Goal: Information Seeking & Learning: Check status

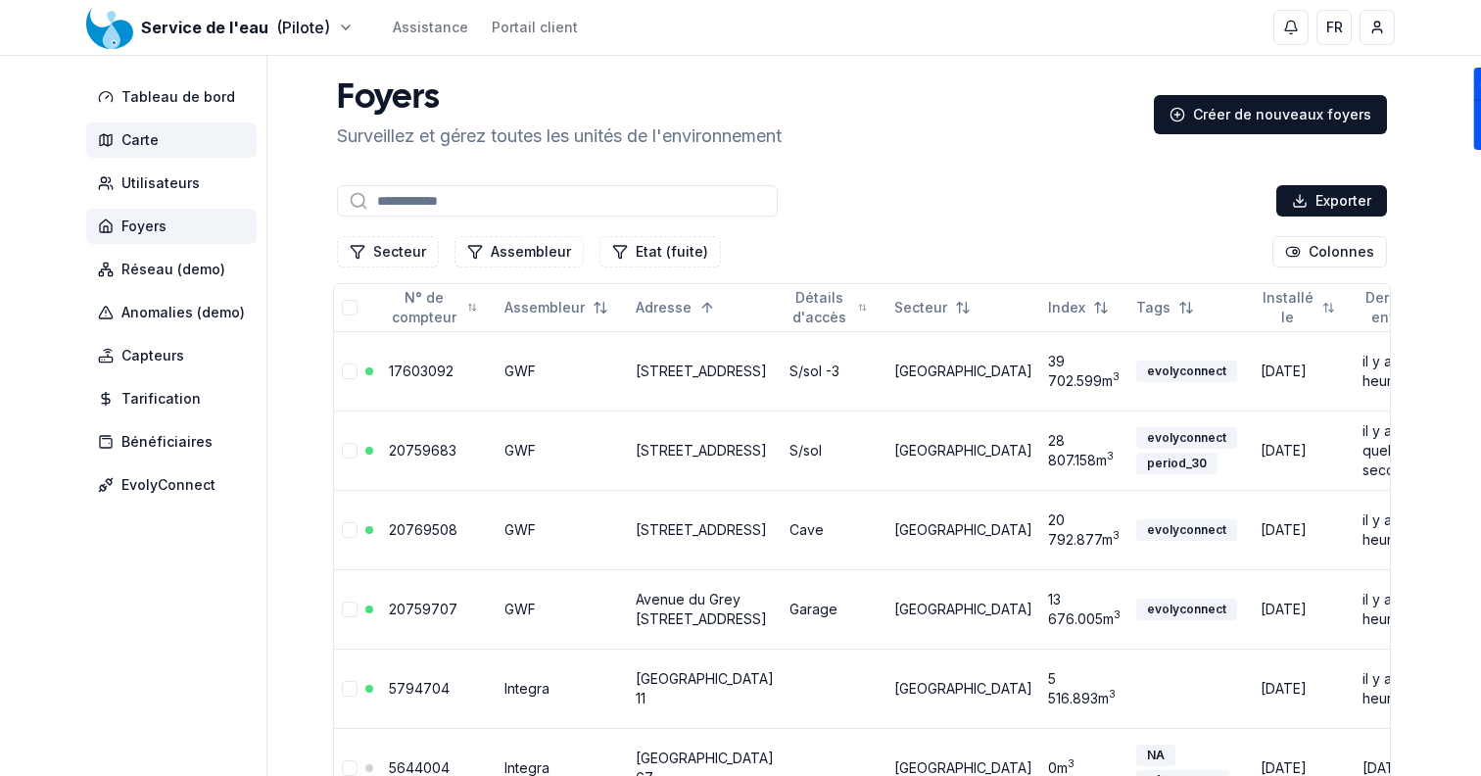
click at [161, 137] on span "Carte" at bounding box center [171, 139] width 170 height 35
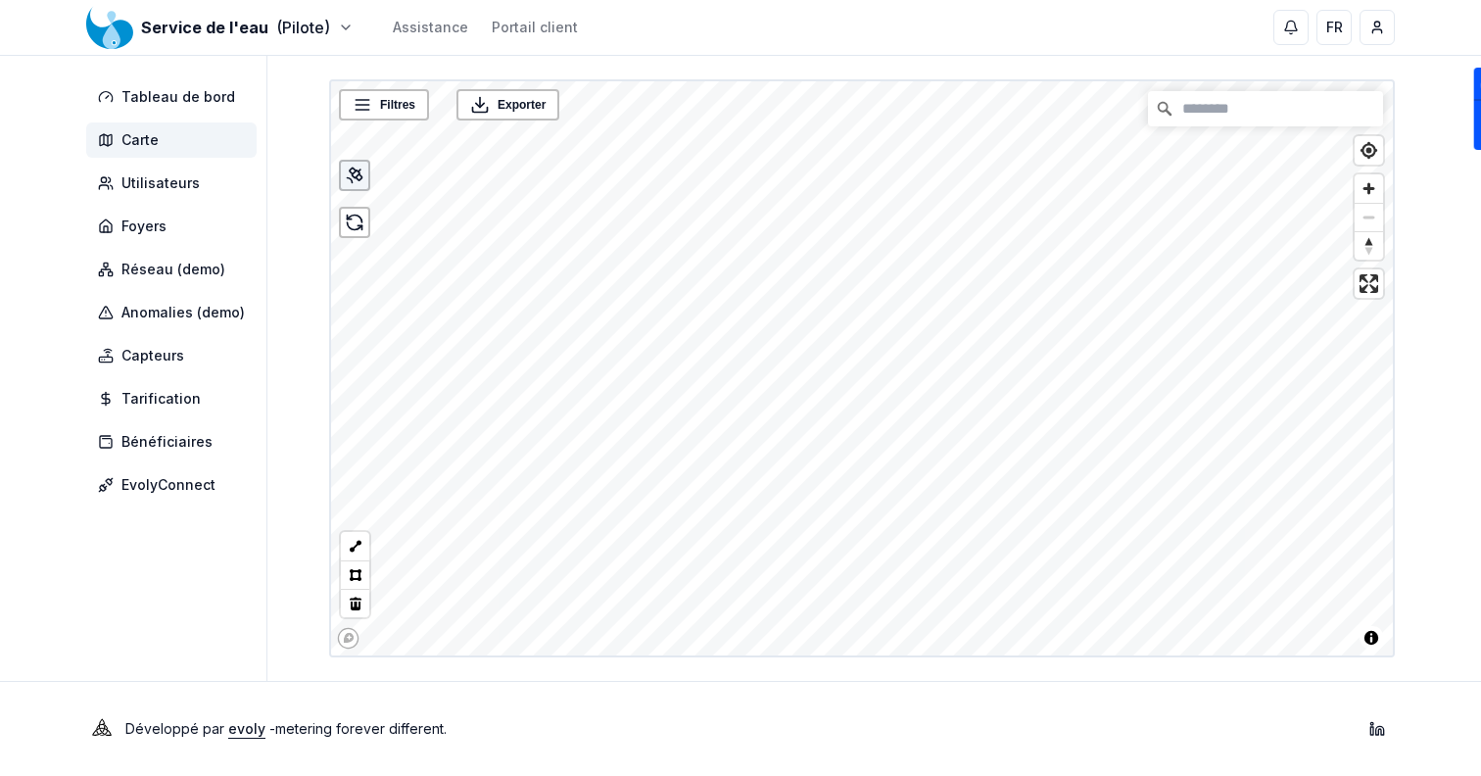
click at [350, 175] on icon at bounding box center [355, 176] width 20 height 20
click at [205, 26] on html "Service de l'eau (Pilote) Assistance Portail client FR Sami Tableau de bord Car…" at bounding box center [740, 388] width 1481 height 776
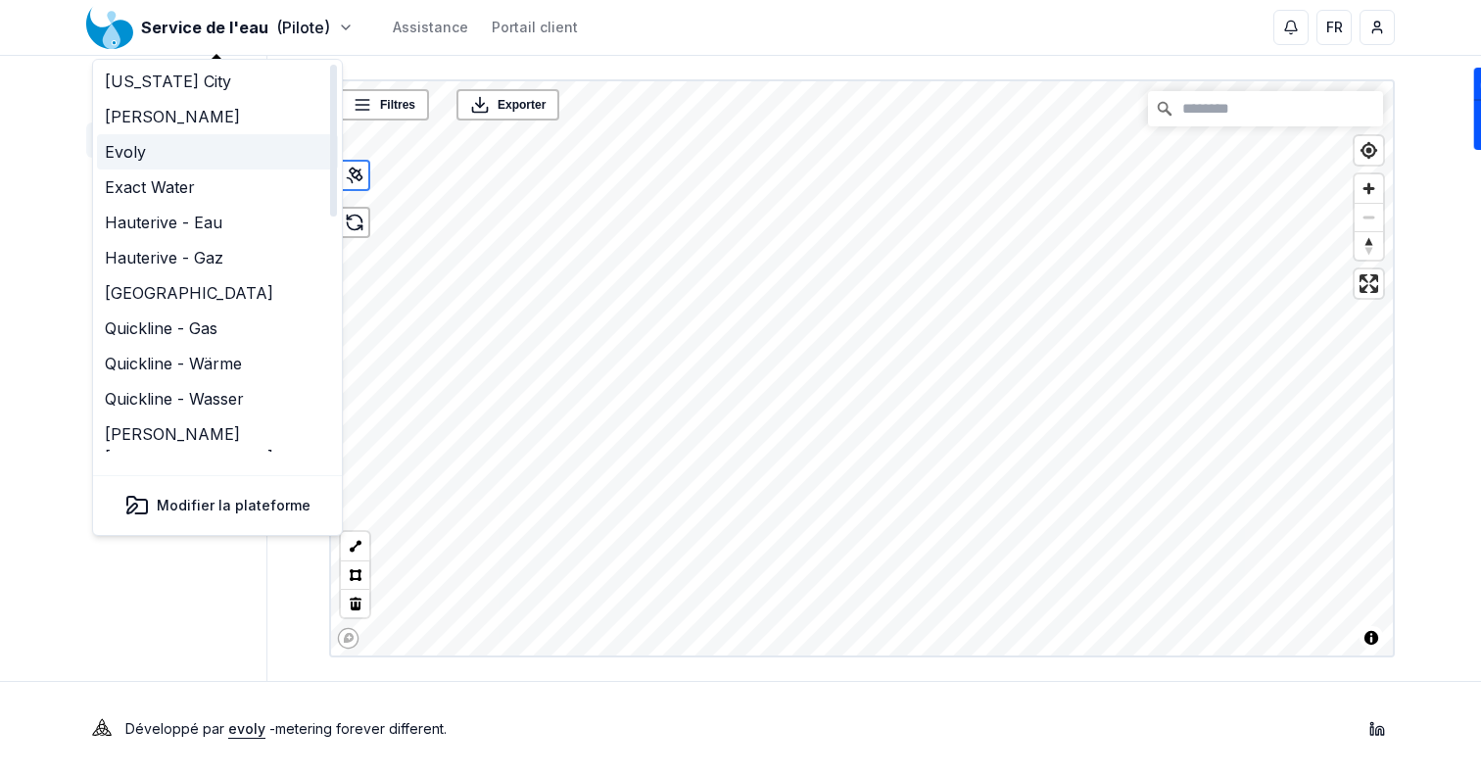
click at [143, 154] on link "Evoly" at bounding box center [217, 151] width 241 height 35
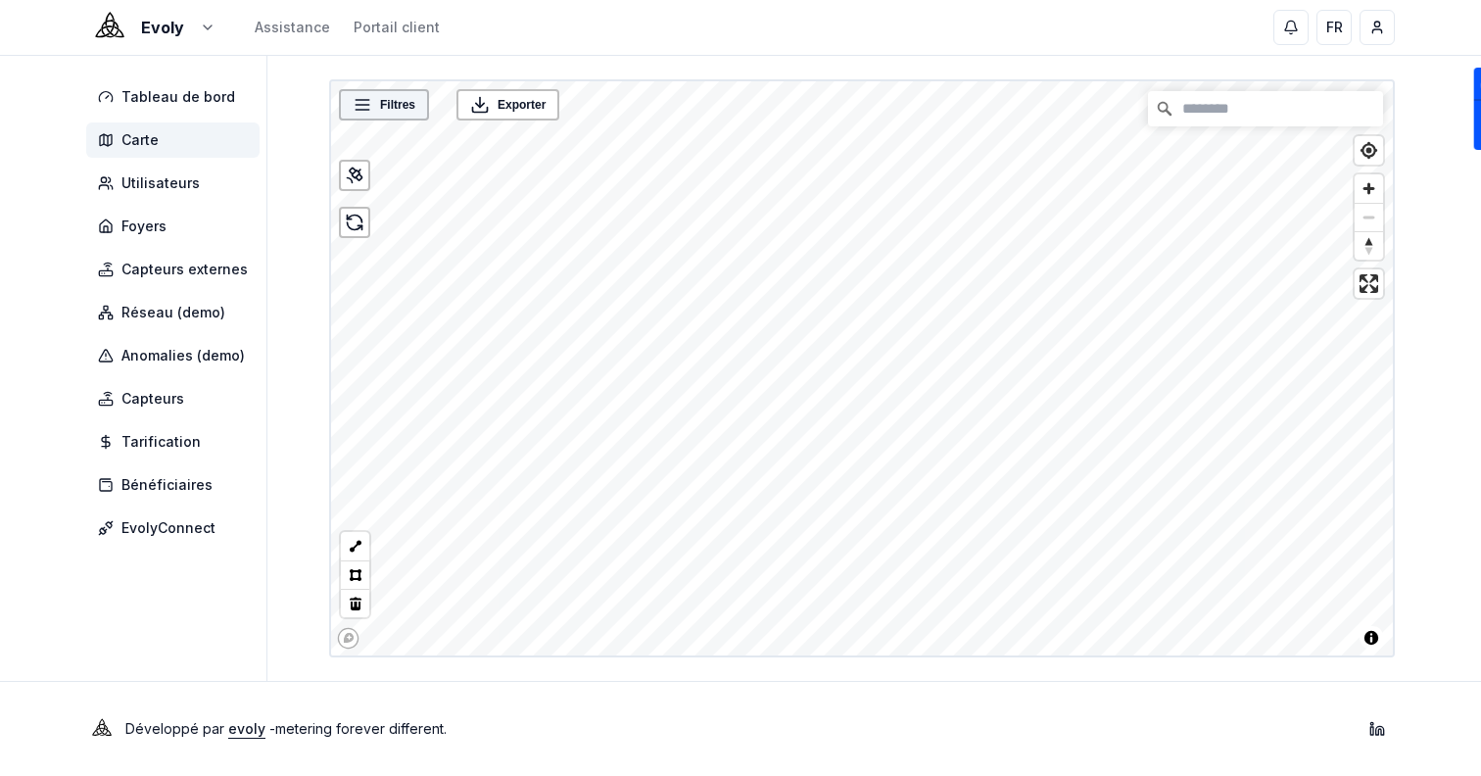
click at [369, 110] on icon at bounding box center [363, 105] width 20 height 20
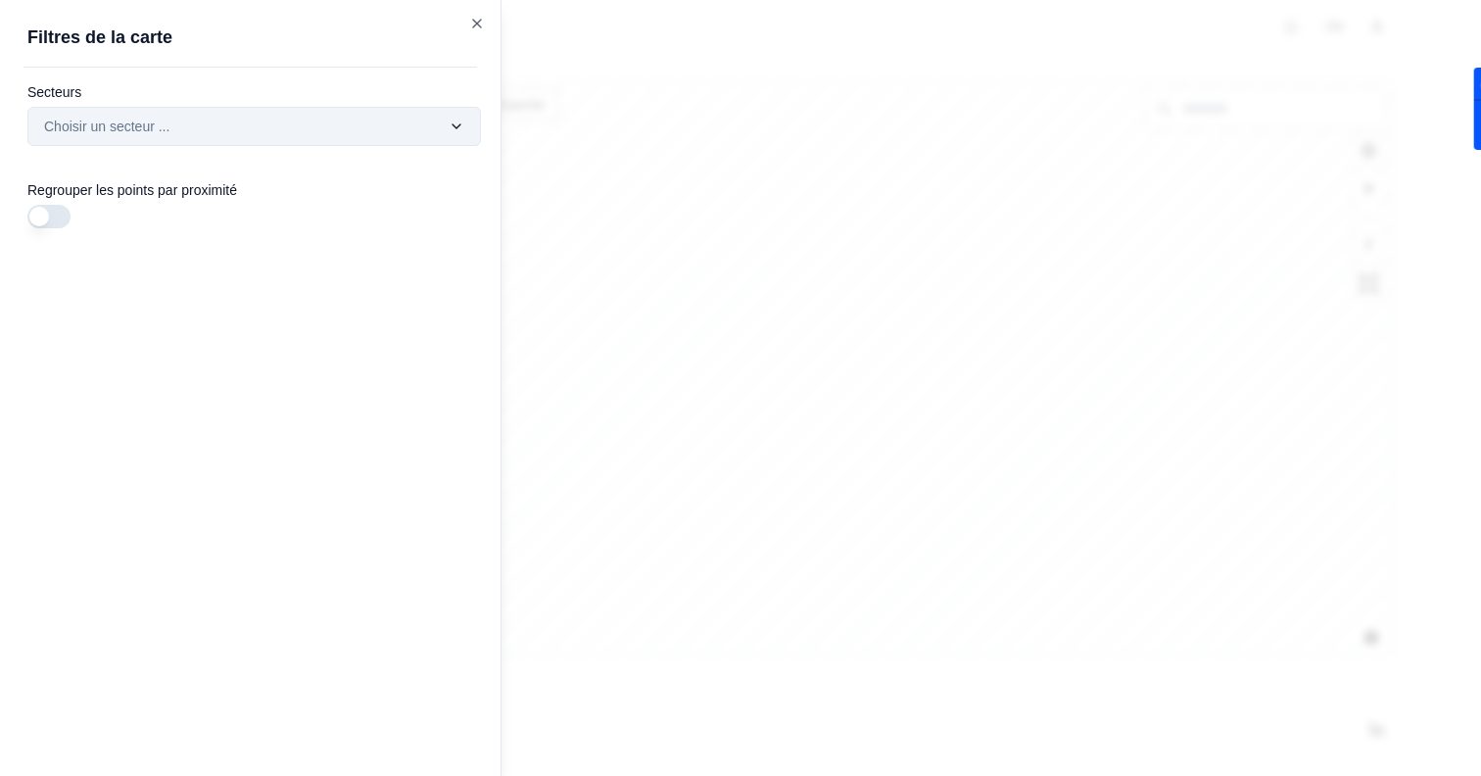
click at [371, 135] on div "Filtres © Mapbox © OpenStreetMap Improve this map Exporter Filtres de la carte …" at bounding box center [862, 368] width 1066 height 578
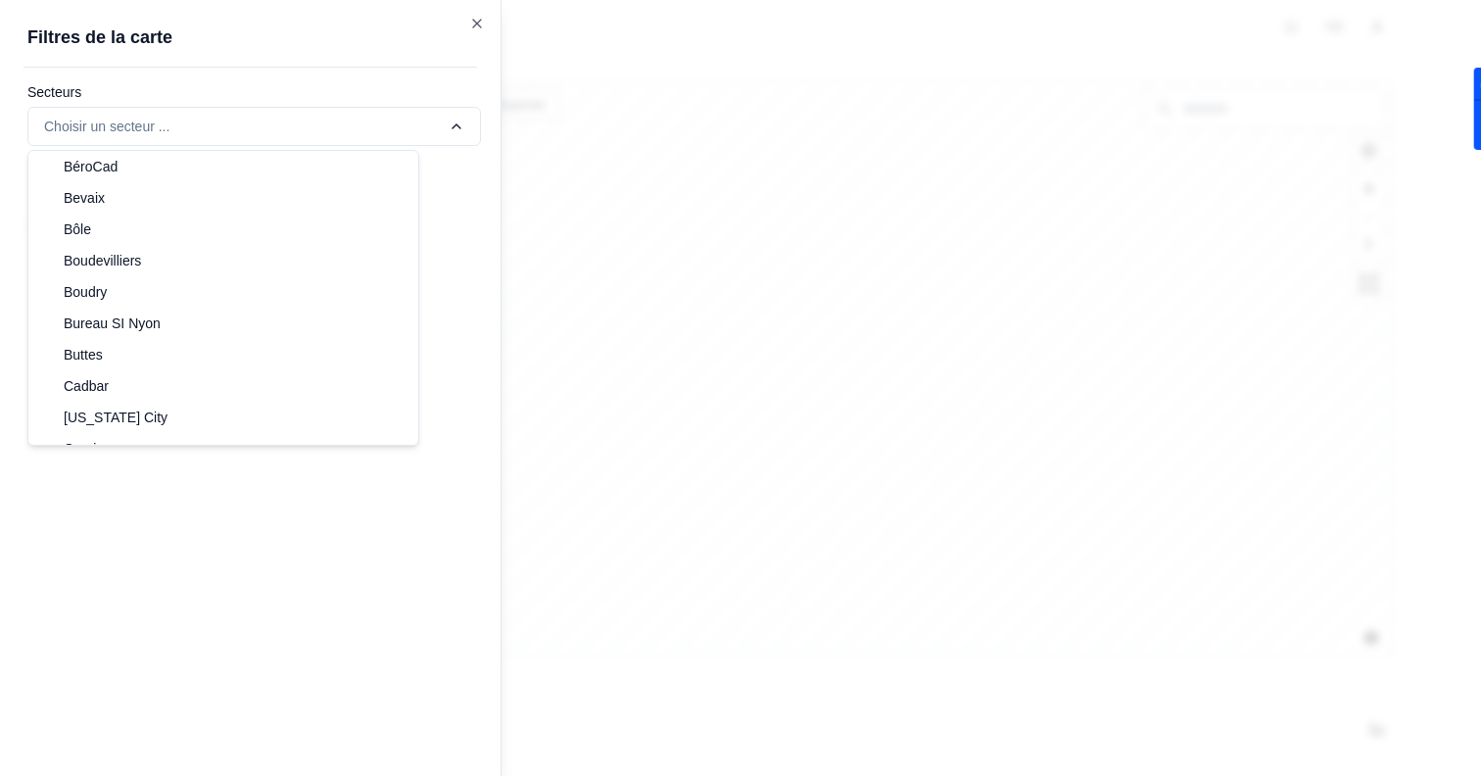
scroll to position [133, 0]
click at [329, 120] on div "Filtres © Mapbox © OpenStreetMap Improve this map Exporter Filtres de la carte …" at bounding box center [862, 368] width 1066 height 578
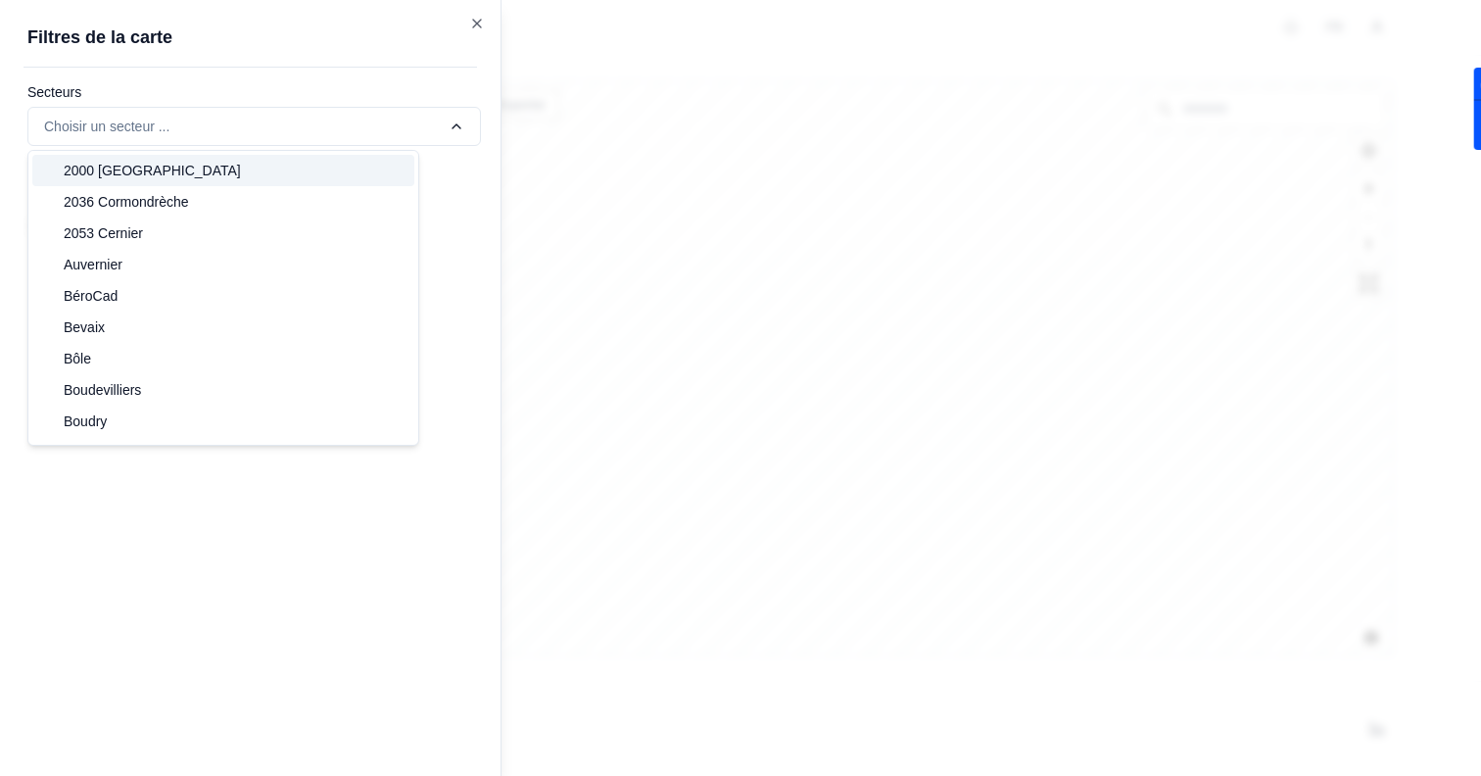
click at [329, 120] on div "Filtres © Mapbox © OpenStreetMap Improve this map Exporter Filtres de la carte …" at bounding box center [862, 368] width 1066 height 578
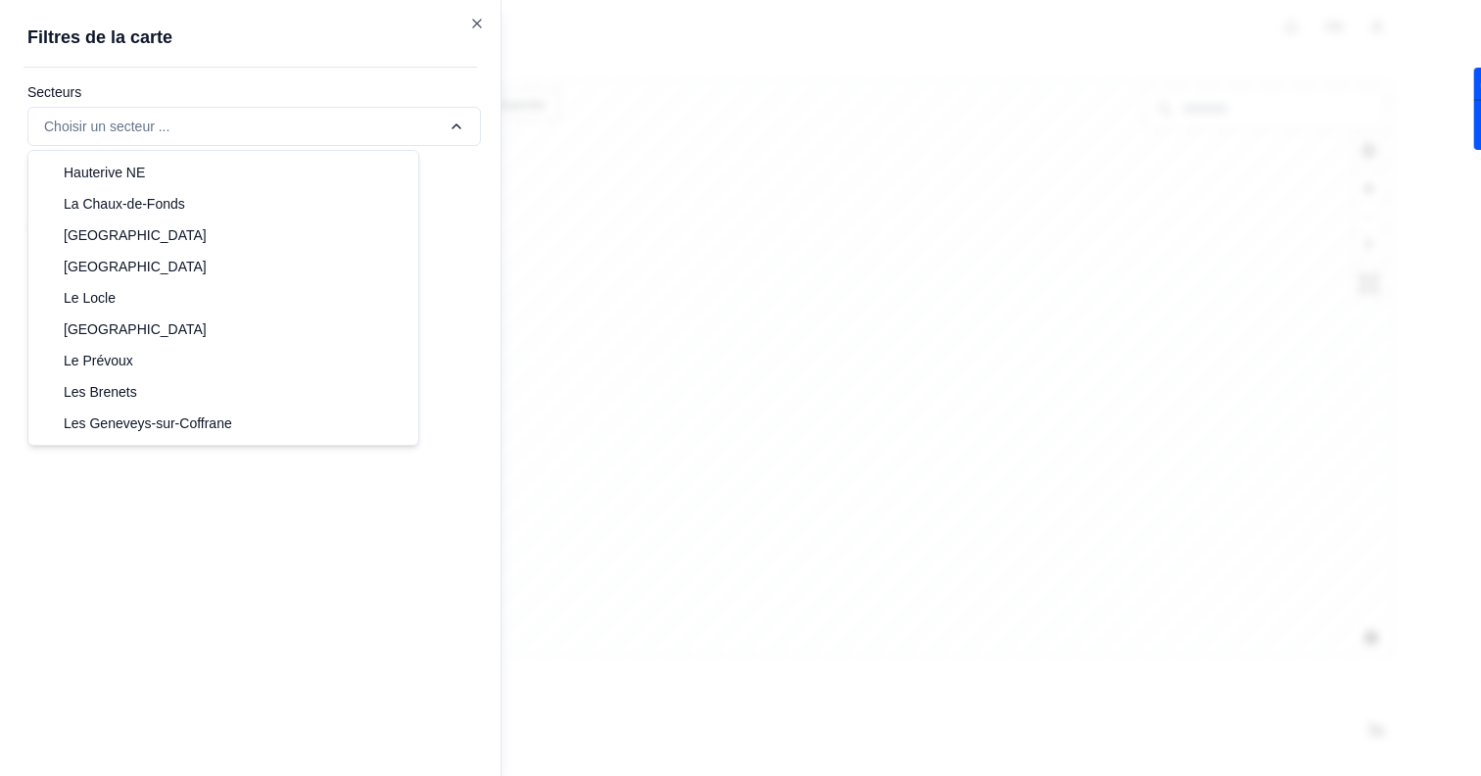
scroll to position [1345, 0]
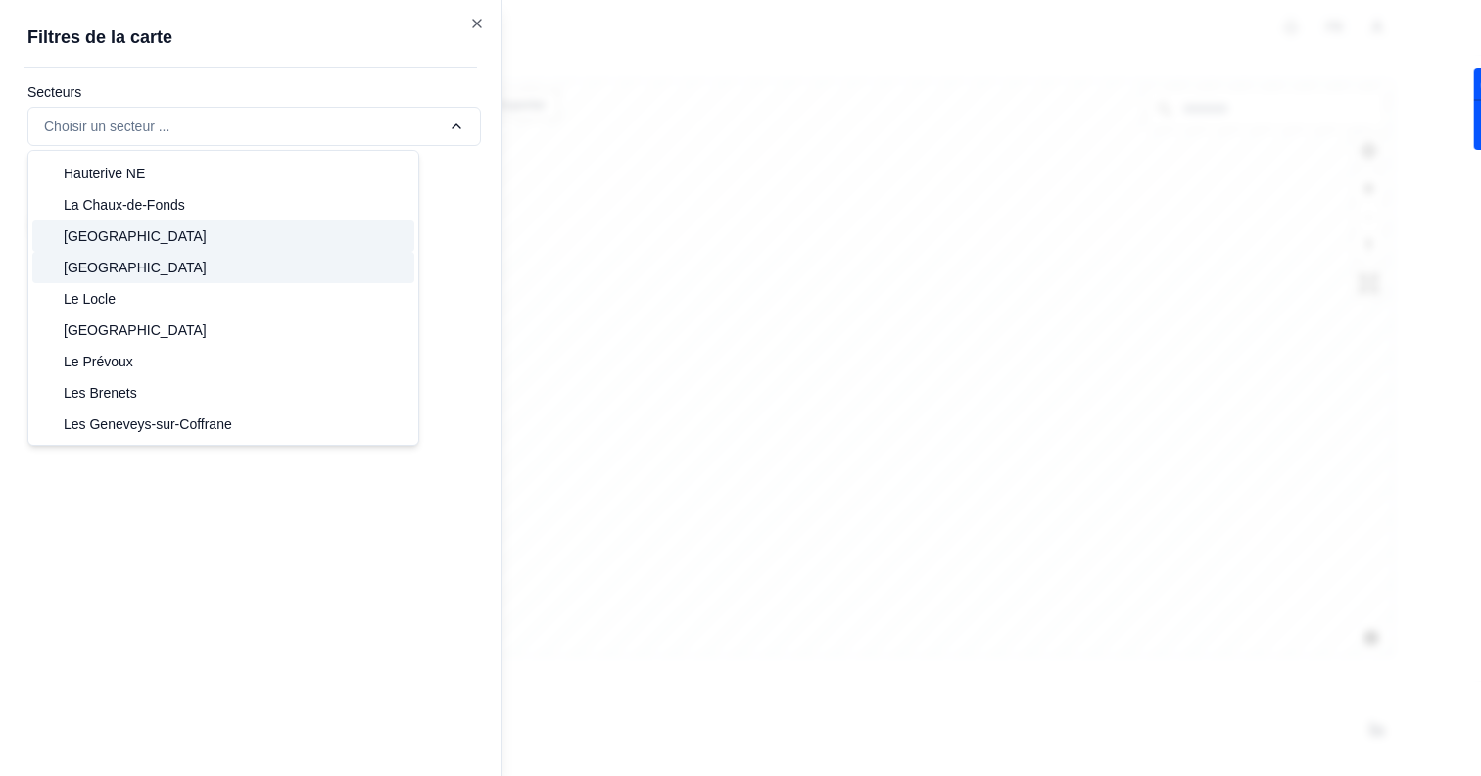
click at [167, 270] on div "[GEOGRAPHIC_DATA]" at bounding box center [223, 267] width 382 height 31
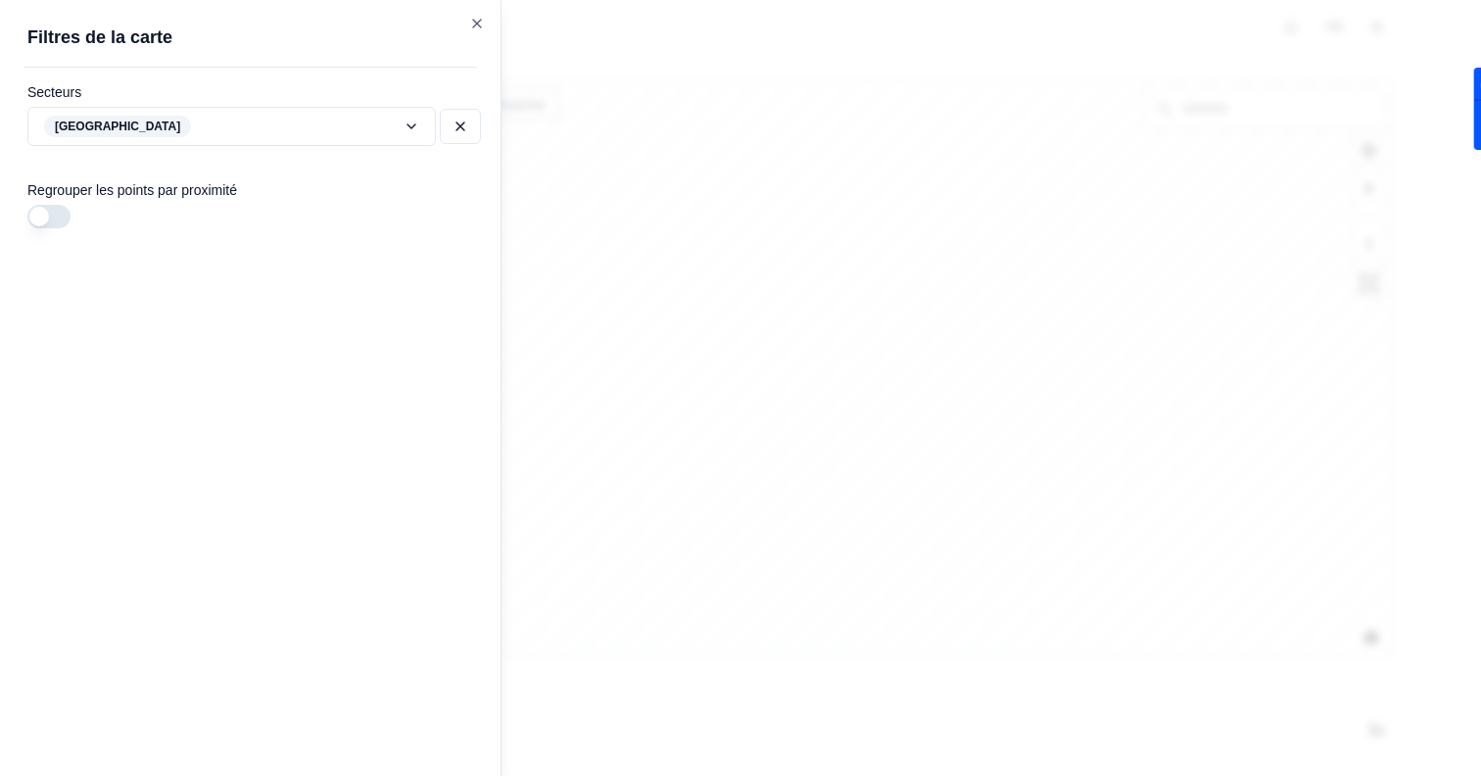
click at [743, 343] on div at bounding box center [740, 388] width 1481 height 776
click at [483, 16] on icon "button" at bounding box center [477, 24] width 16 height 16
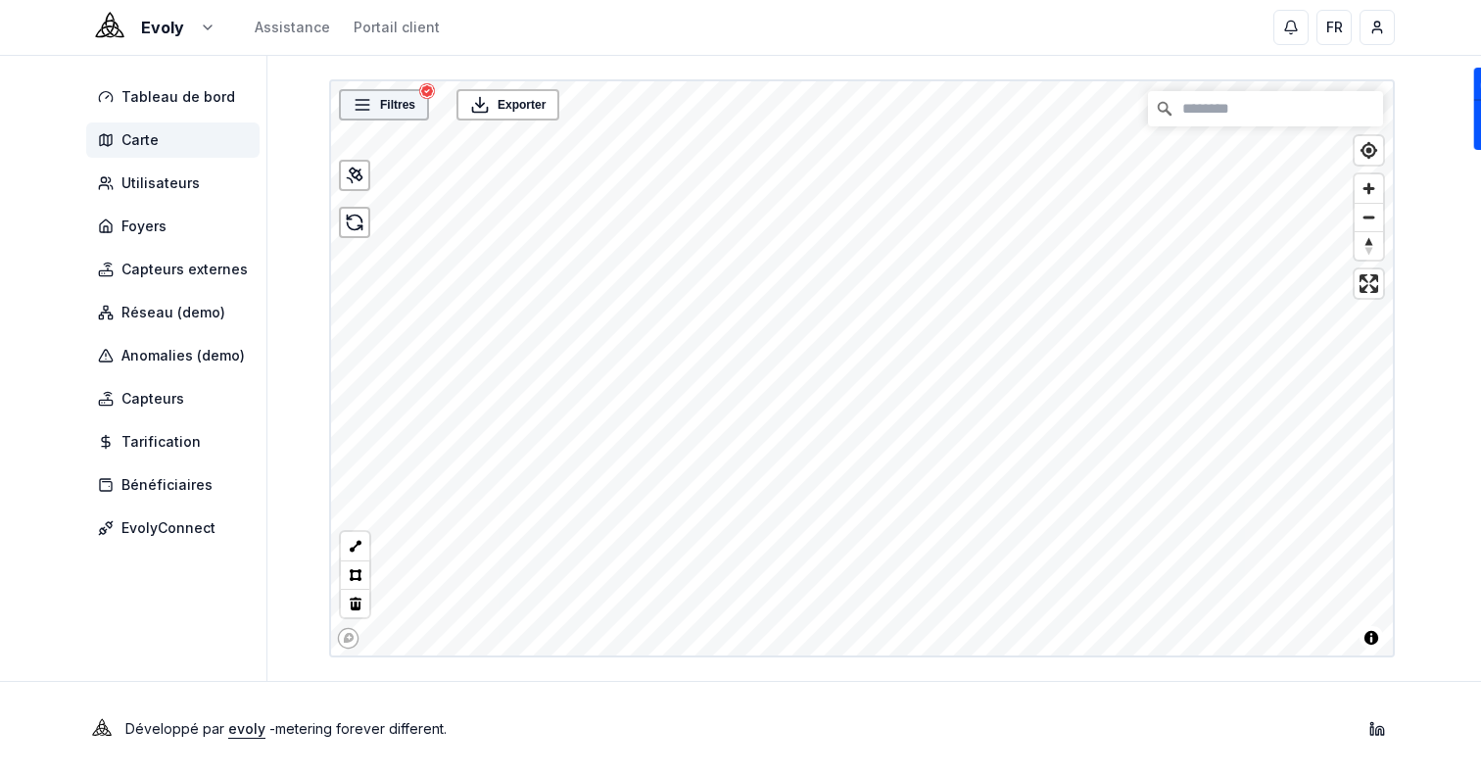
click at [357, 89] on div "Filtres" at bounding box center [384, 104] width 90 height 31
click at [364, 104] on icon at bounding box center [363, 105] width 20 height 20
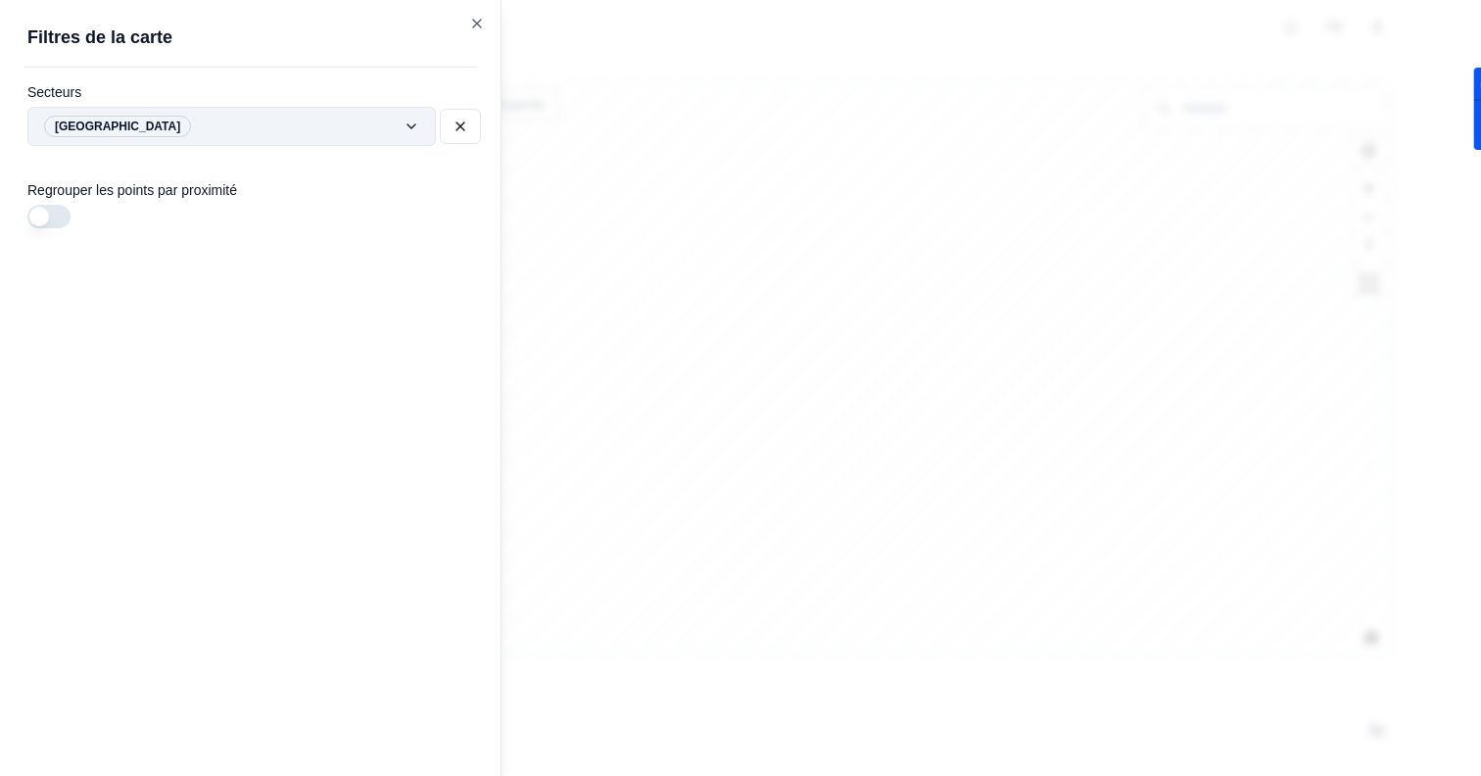
click at [332, 143] on div "Filtres © Mapbox © OpenStreetMap Improve this map Exporter Filtres de la carte …" at bounding box center [862, 368] width 1066 height 578
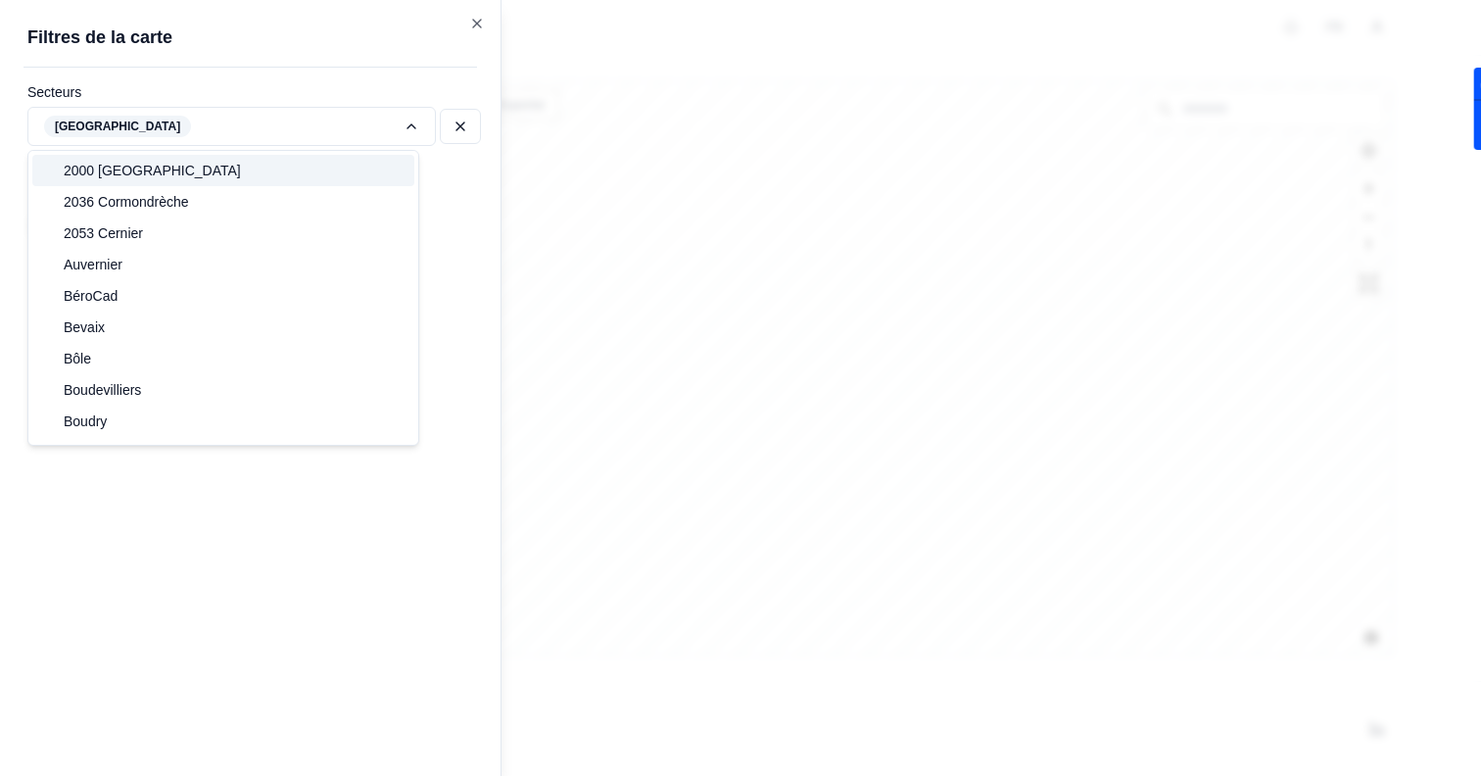
click at [473, 79] on div "Filtres © Mapbox © OpenStreetMap Improve this map Exporter Filtres de la carte …" at bounding box center [862, 368] width 1066 height 578
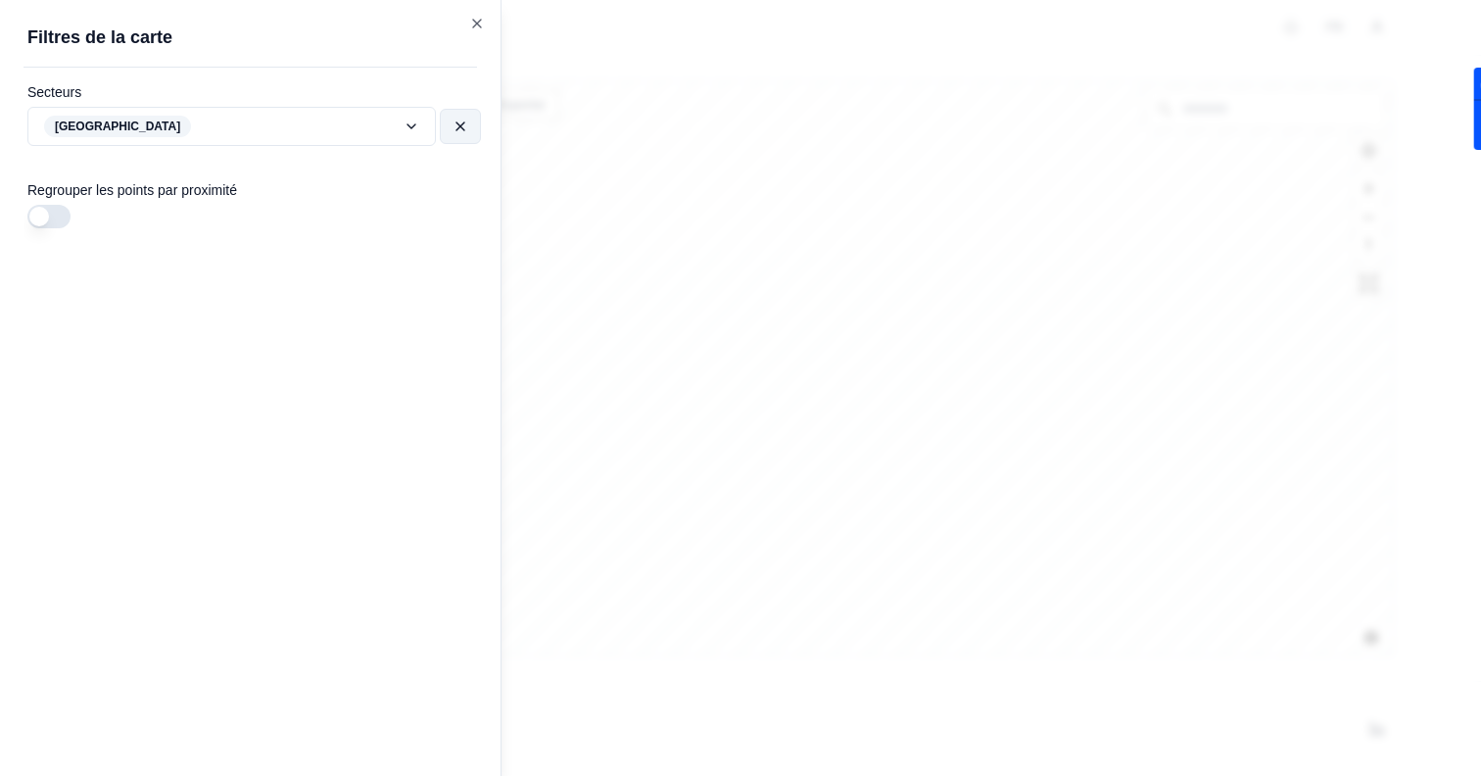
click at [457, 119] on icon at bounding box center [460, 127] width 16 height 16
click at [474, 23] on icon "button" at bounding box center [477, 24] width 16 height 16
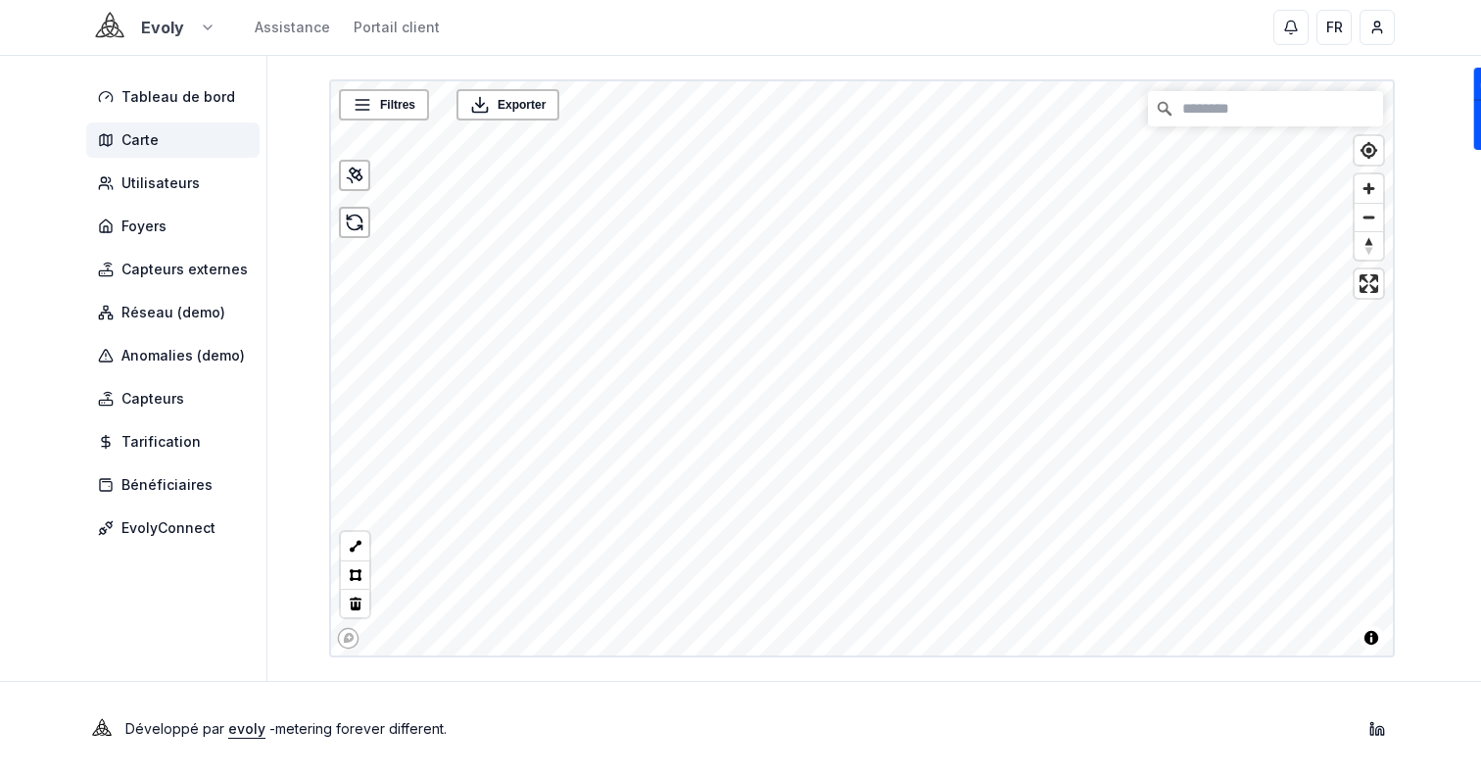
click at [130, 31] on html "Evoly Assistance Portail client FR Sami Tableau de bord Carte Utilisateurs Foye…" at bounding box center [740, 388] width 1481 height 776
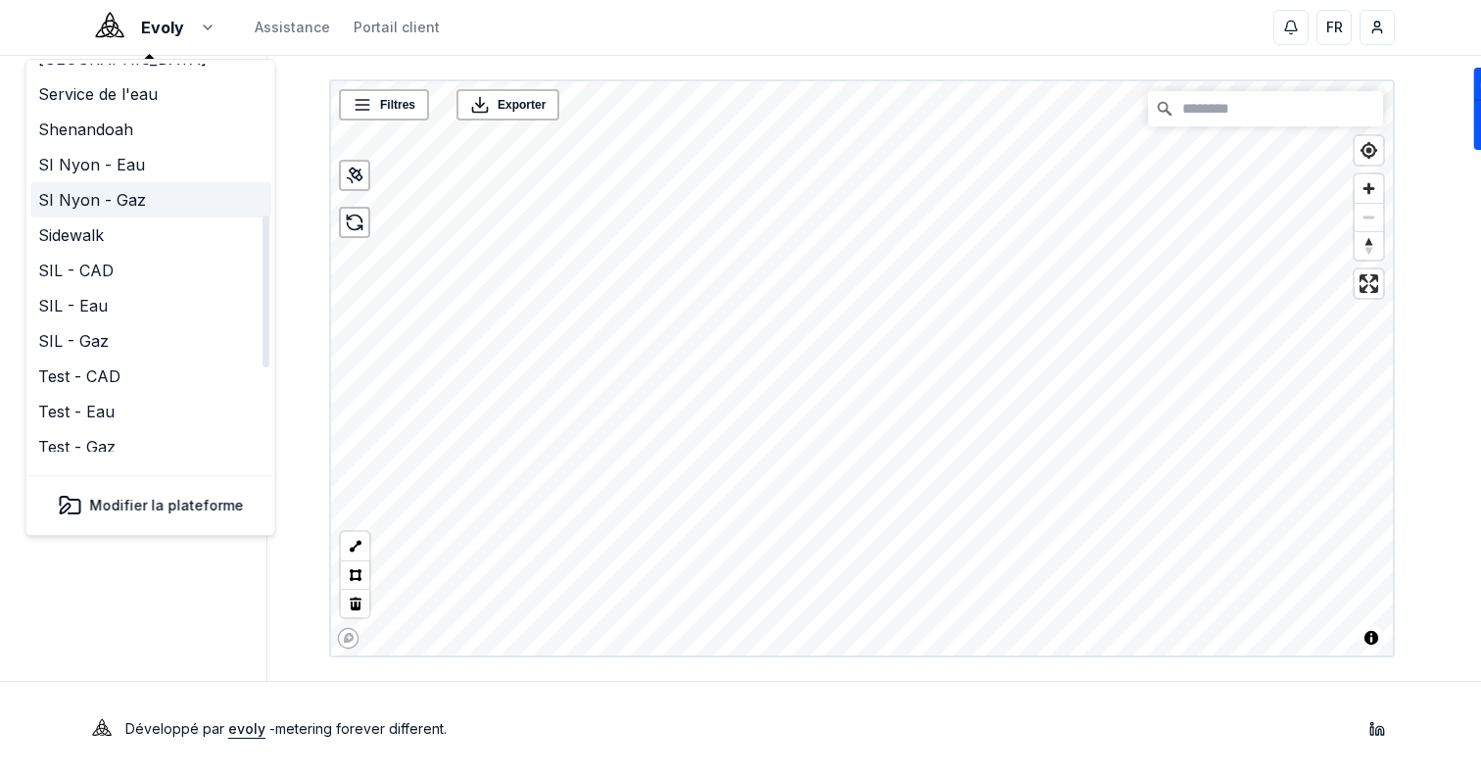
scroll to position [381, 0]
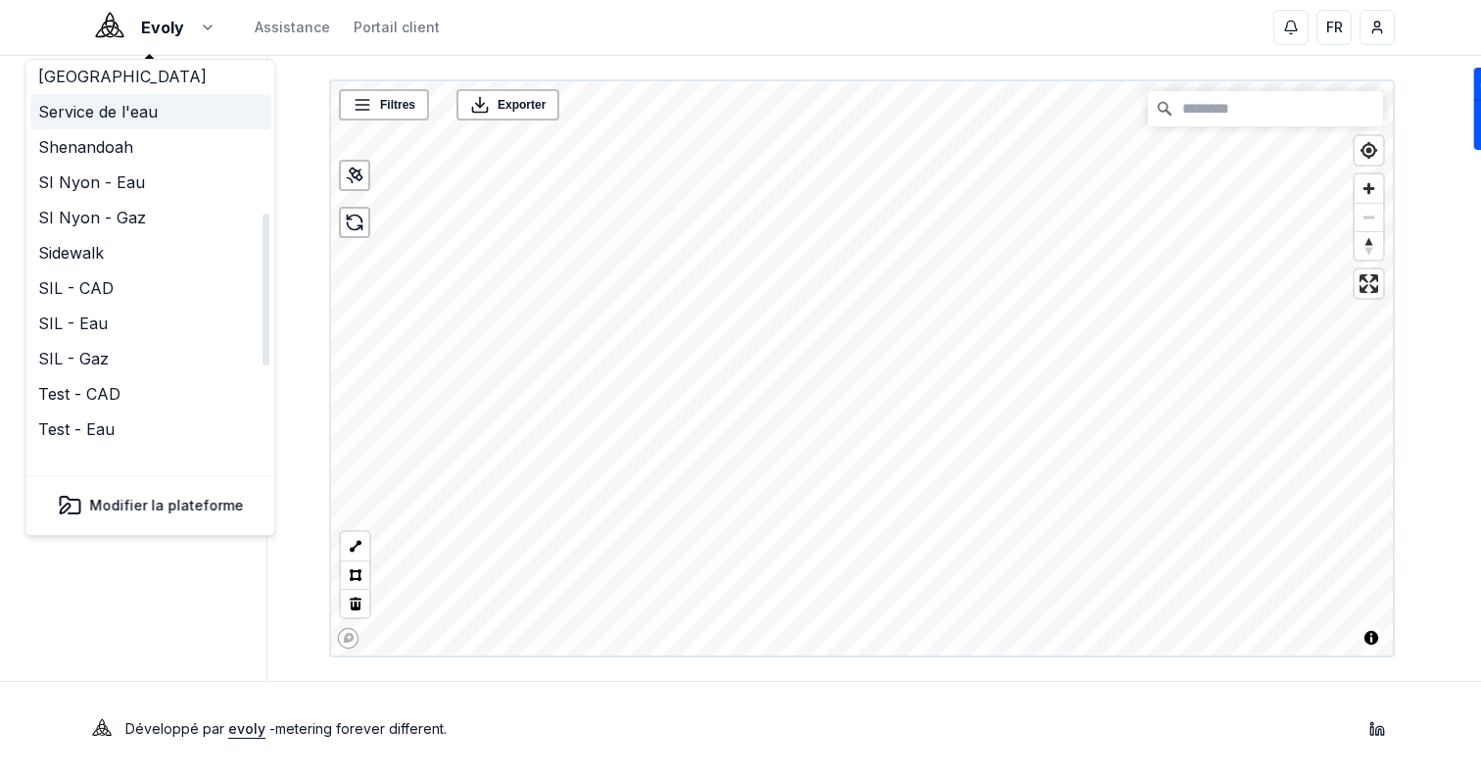
click at [113, 94] on link "Service de l'eau" at bounding box center [150, 111] width 241 height 35
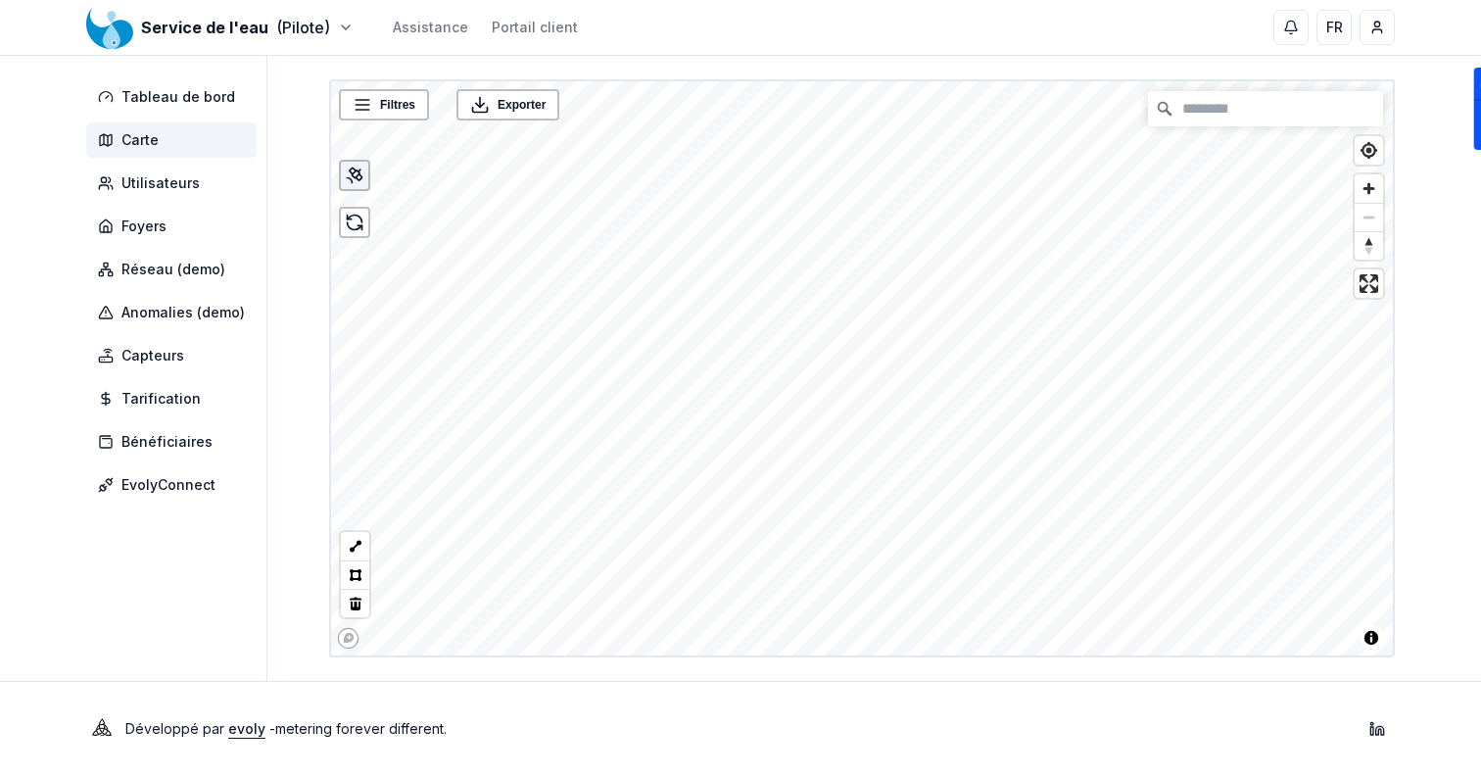
click at [352, 174] on icon at bounding box center [356, 174] width 8 height 8
click at [1375, 286] on span "Enter fullscreen" at bounding box center [1368, 283] width 28 height 28
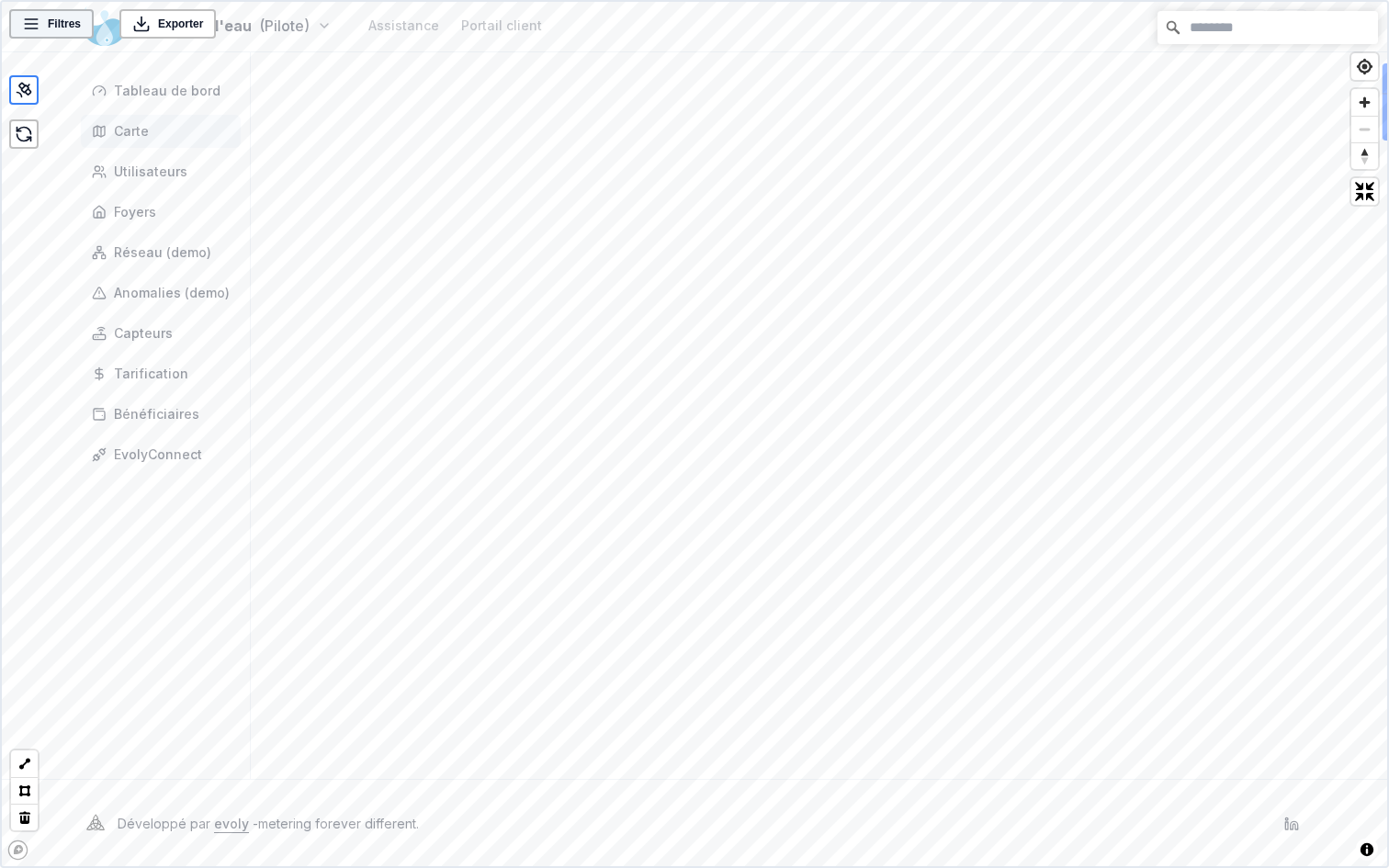
click at [45, 33] on div "Filtres" at bounding box center [52, 23] width 84 height 29
click at [45, 27] on div "Filtres" at bounding box center [52, 24] width 73 height 19
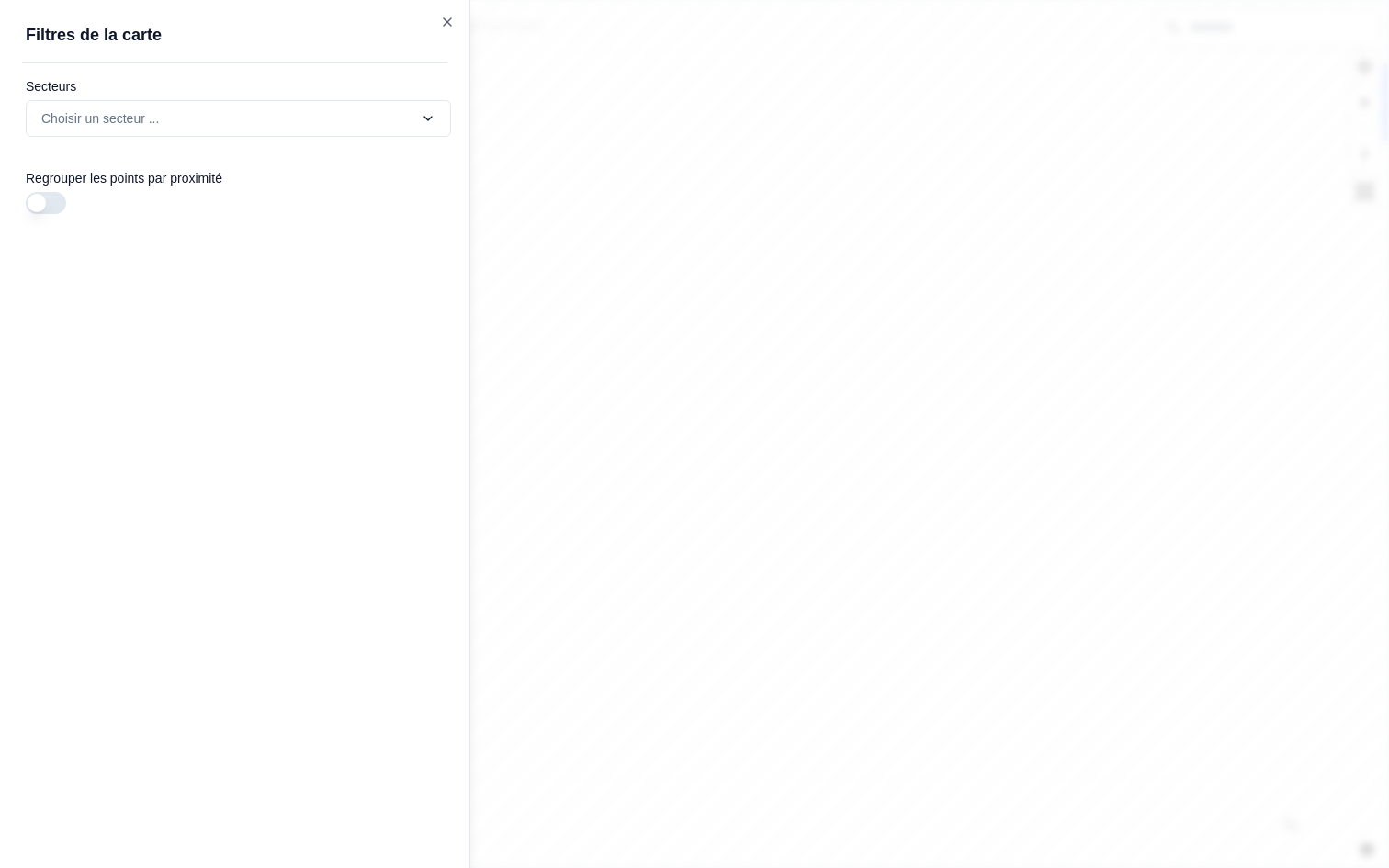
click at [36, 202] on button "button" at bounding box center [45, 203] width 40 height 22
click at [446, 21] on icon "button" at bounding box center [447, 22] width 15 height 15
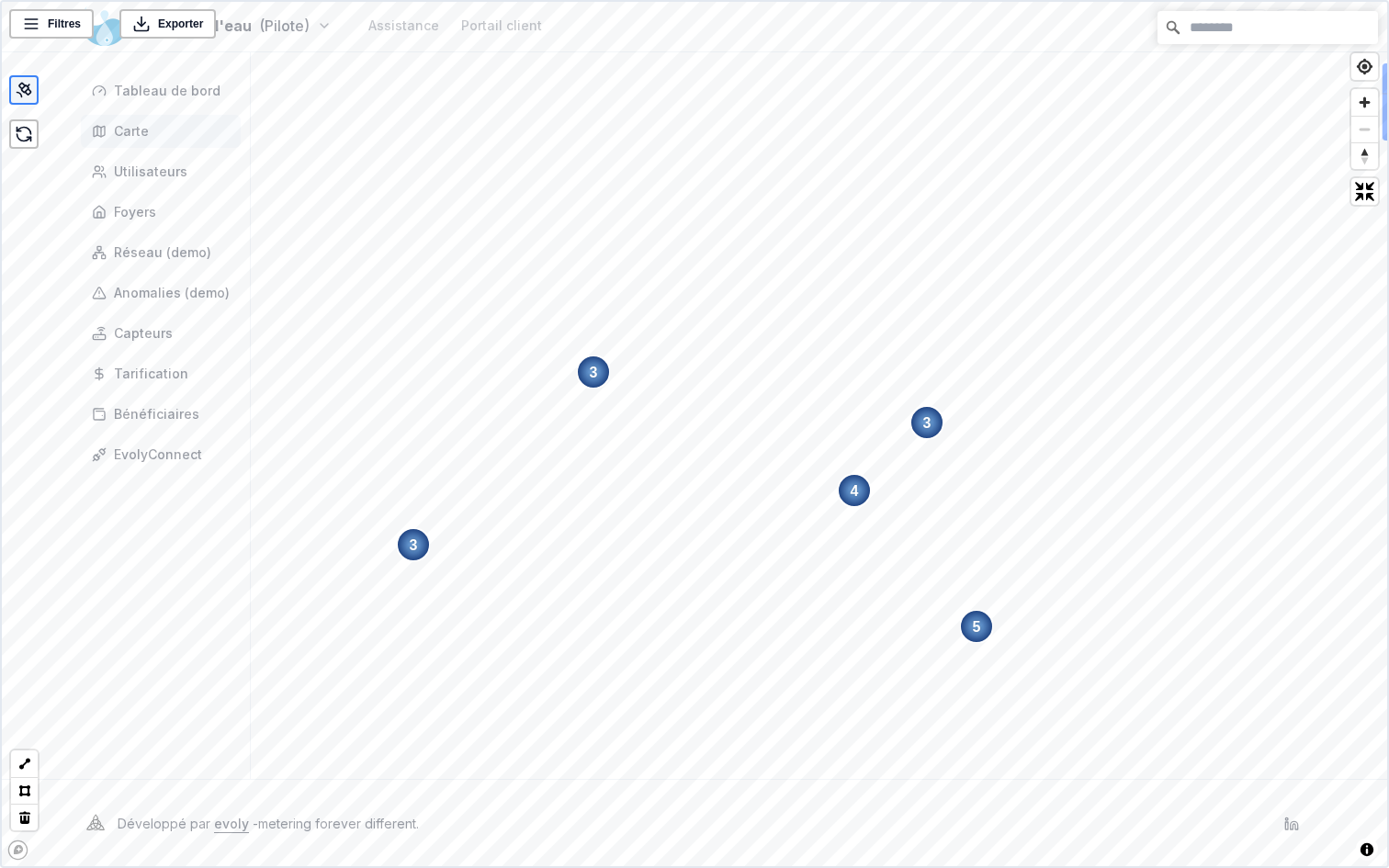
click at [26, 91] on icon at bounding box center [24, 90] width 19 height 19
click at [26, 98] on icon at bounding box center [24, 90] width 19 height 19
click at [42, 28] on div "Filtres" at bounding box center [52, 24] width 73 height 19
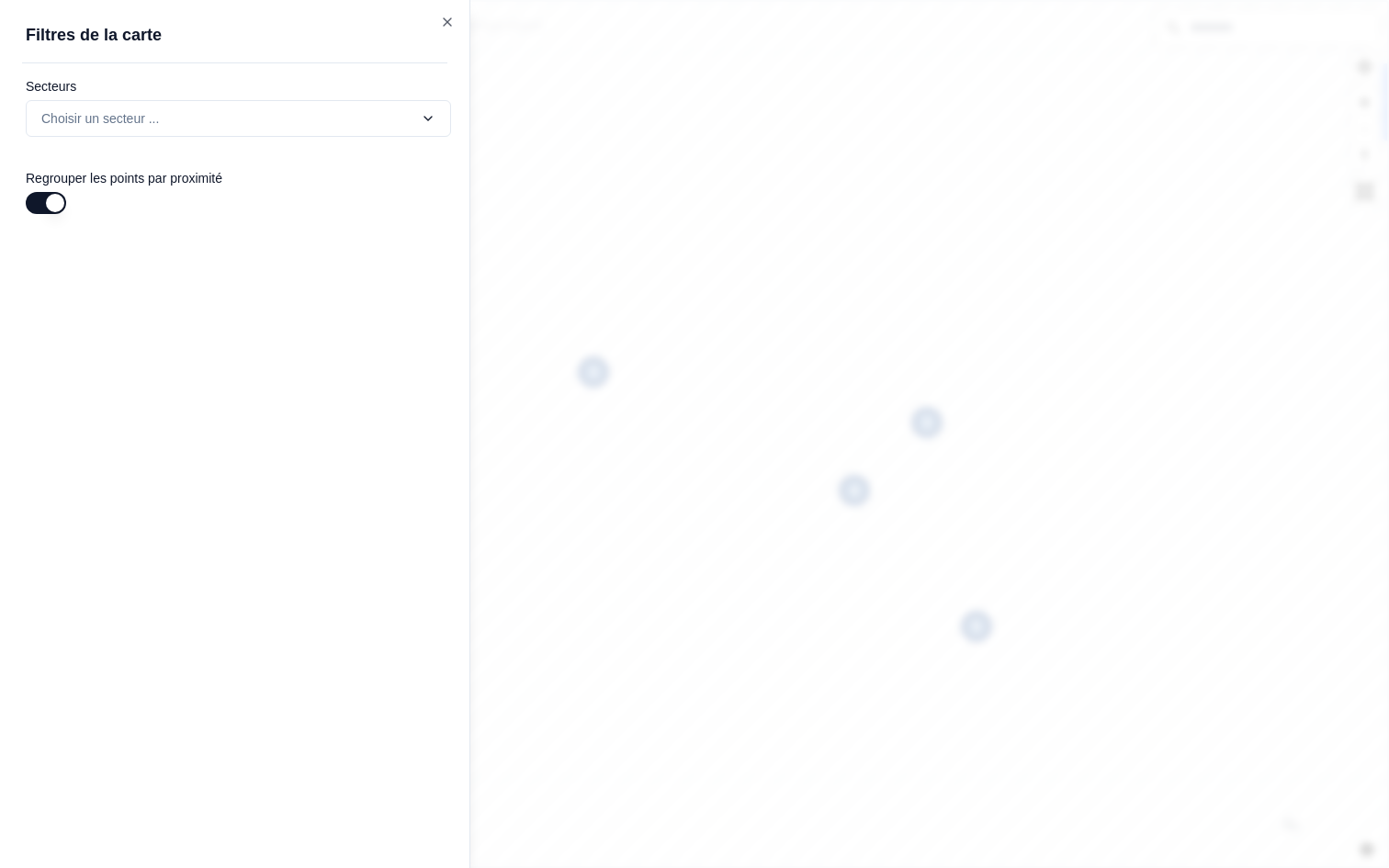
click at [46, 198] on button "button" at bounding box center [45, 203] width 40 height 22
click at [448, 22] on icon "button" at bounding box center [447, 22] width 15 height 15
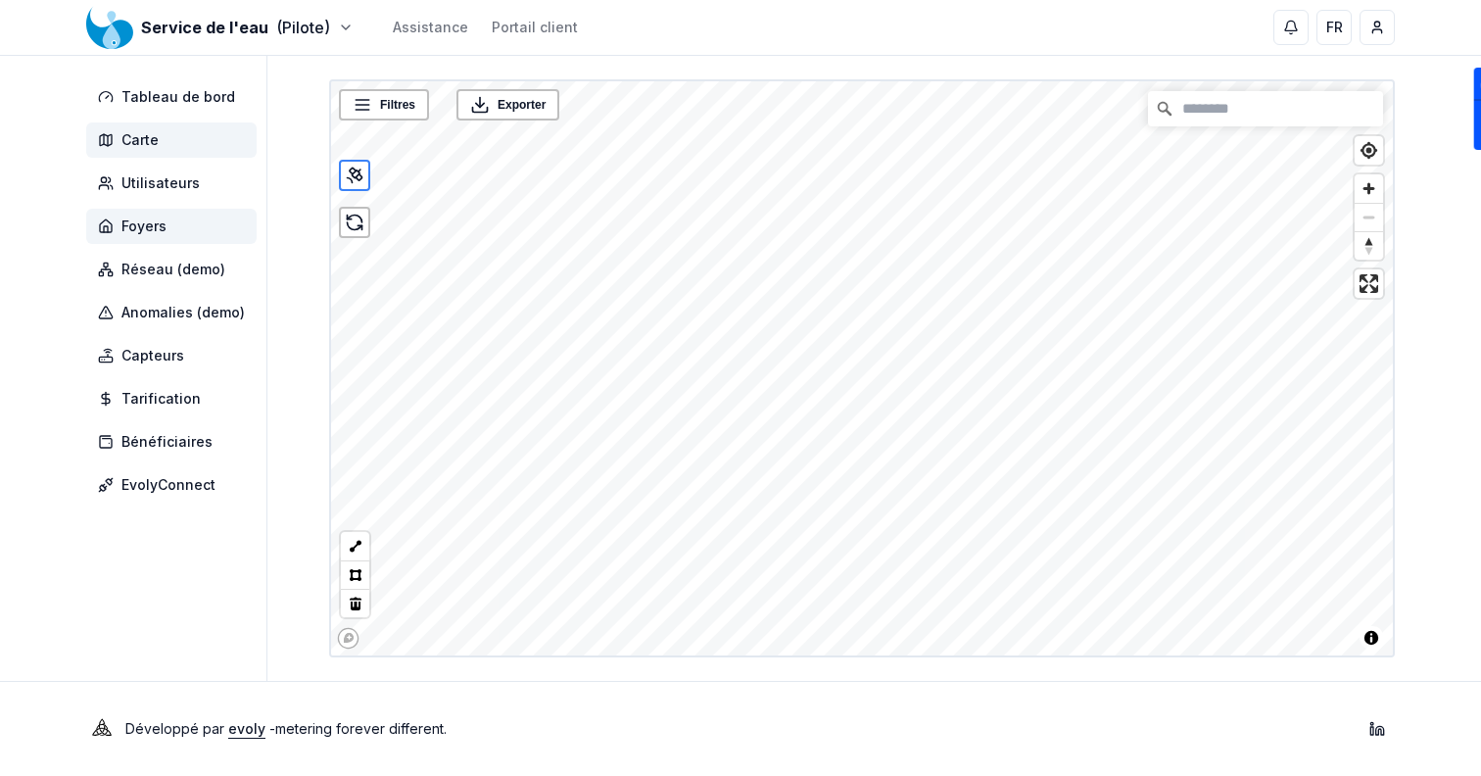
click at [171, 228] on span "Foyers" at bounding box center [171, 226] width 170 height 35
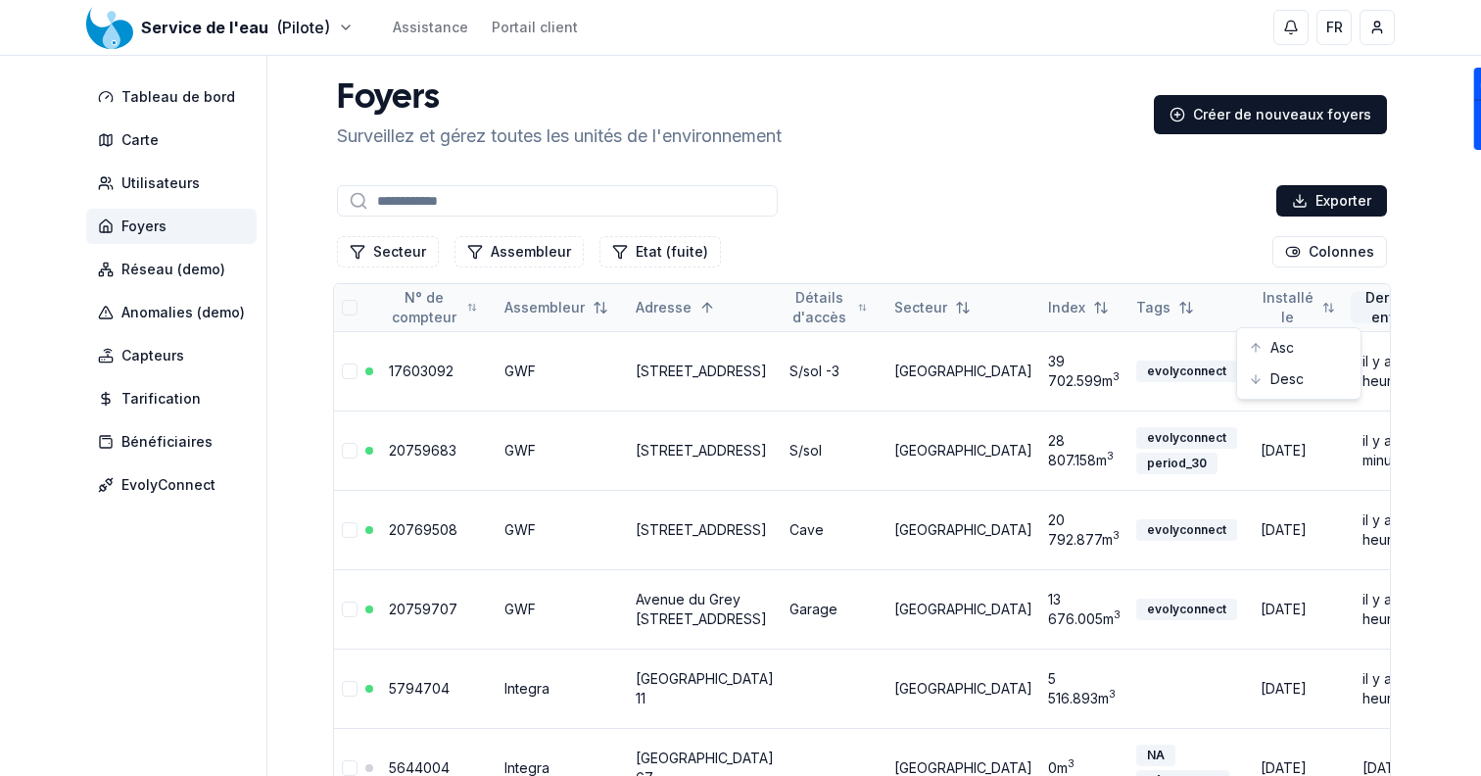
click at [1279, 339] on div "Asc" at bounding box center [1299, 347] width 116 height 31
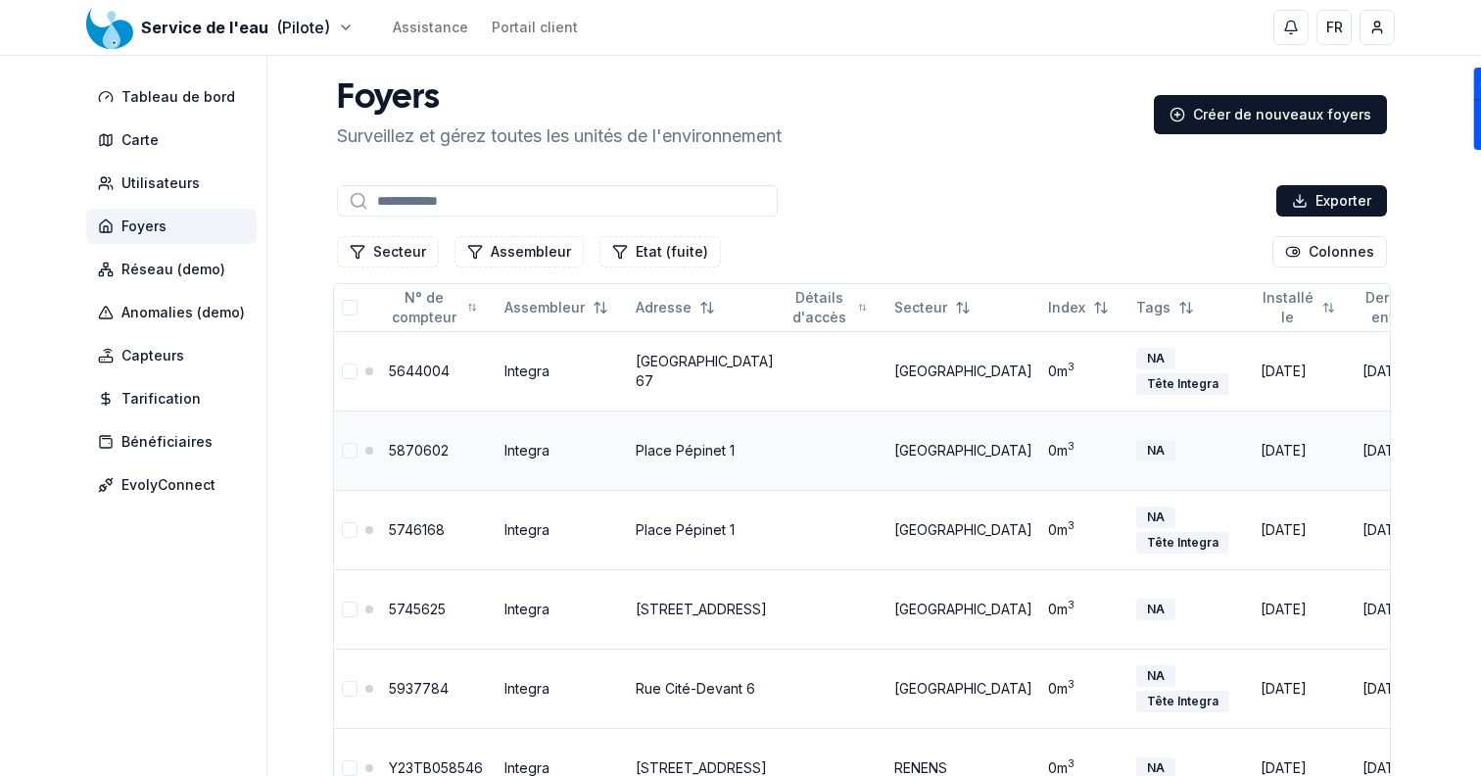
click at [1354, 486] on td "[DATE]" at bounding box center [1404, 449] width 101 height 79
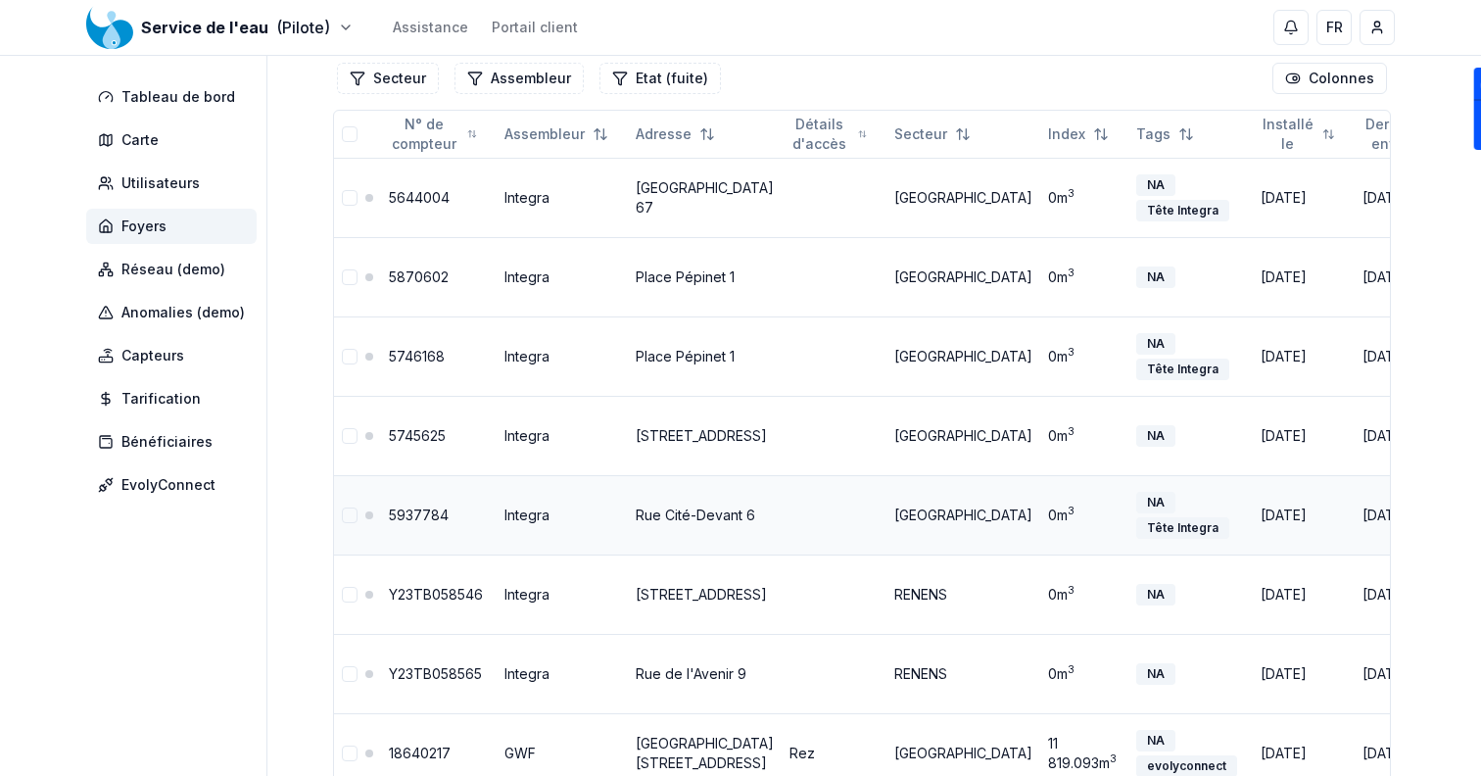
scroll to position [155, 0]
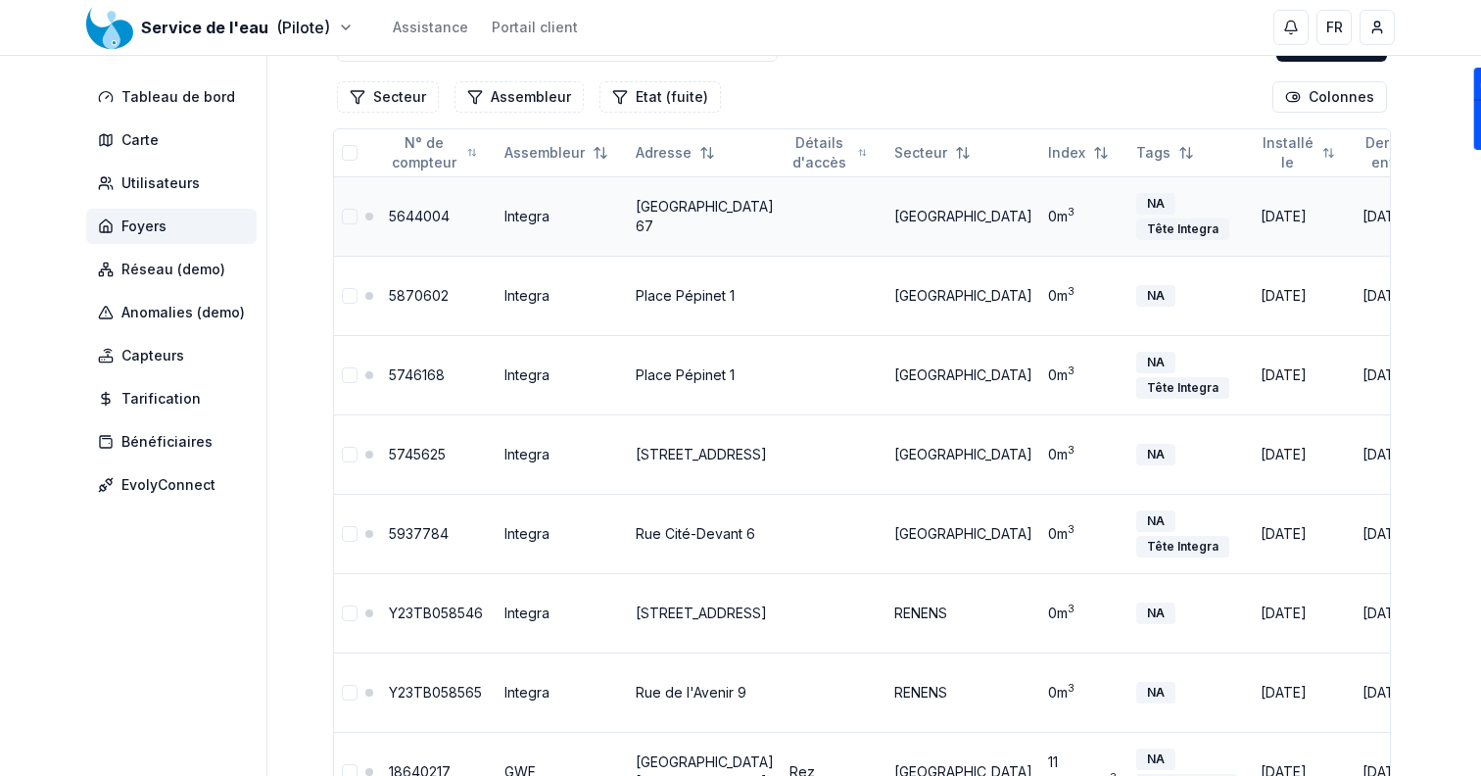
click at [1463, 210] on div "000354" at bounding box center [1497, 217] width 68 height 22
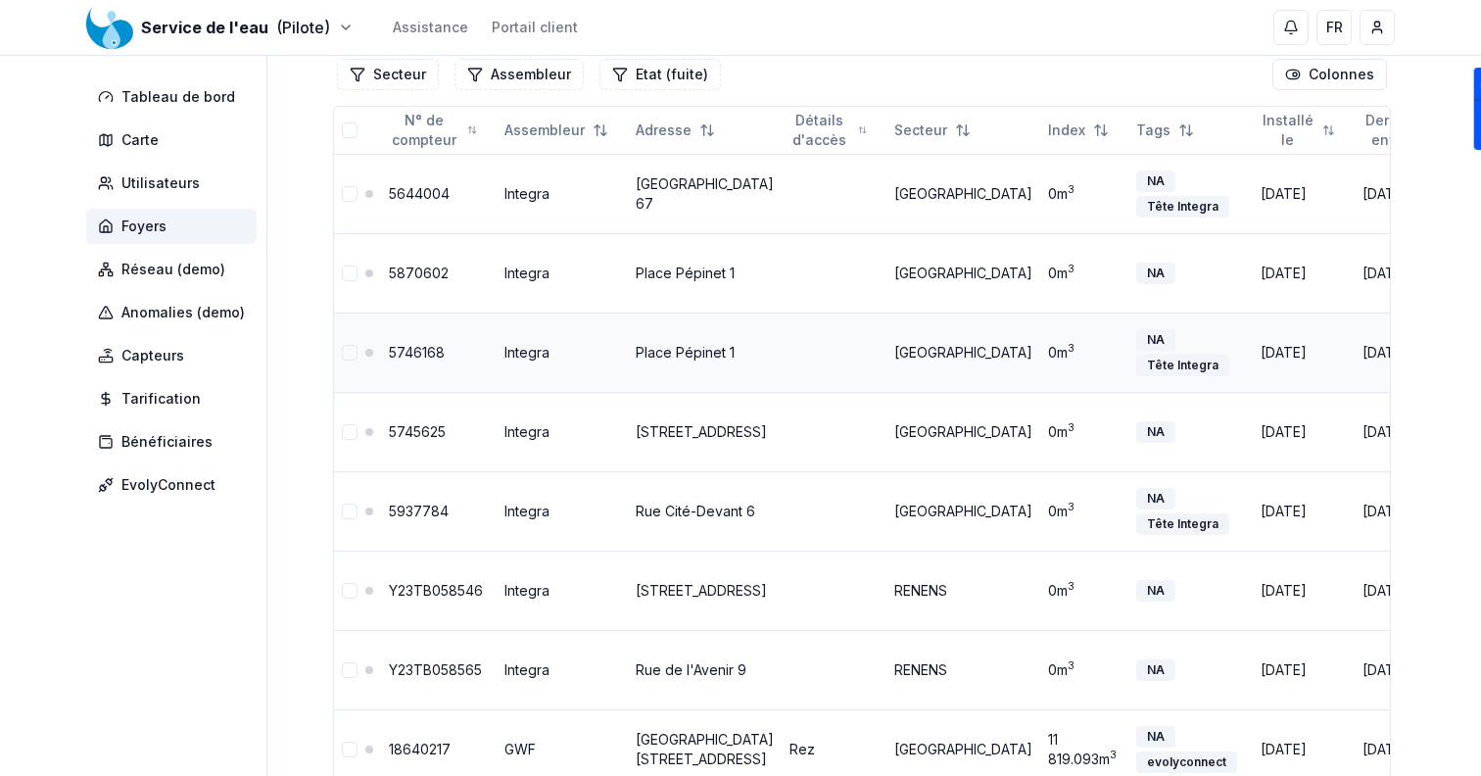
scroll to position [152, 0]
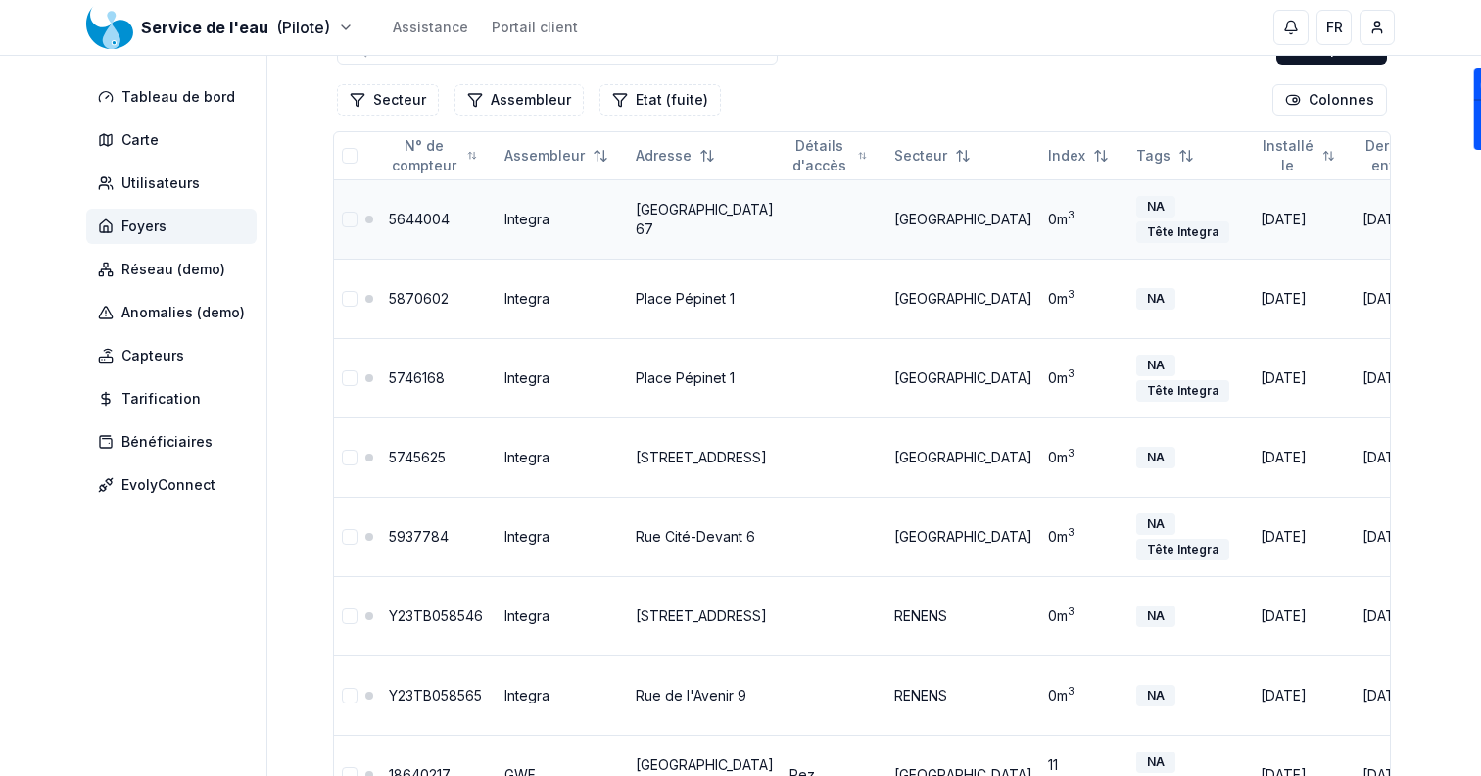
click at [1463, 220] on div "000354" at bounding box center [1497, 220] width 68 height 22
click at [1463, 222] on div "000354" at bounding box center [1497, 220] width 68 height 22
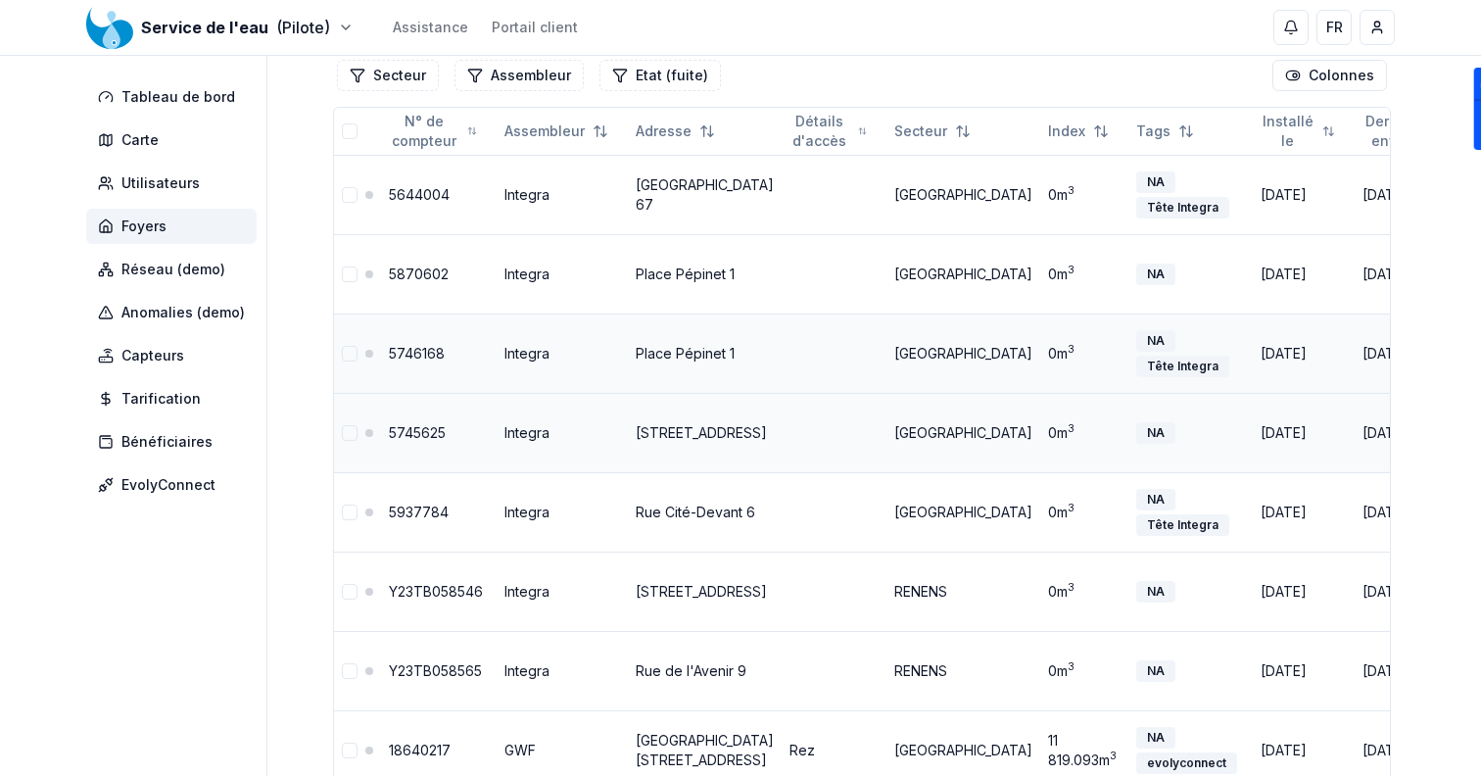
scroll to position [175, 0]
click at [1463, 508] on div "00034E" at bounding box center [1497, 513] width 68 height 22
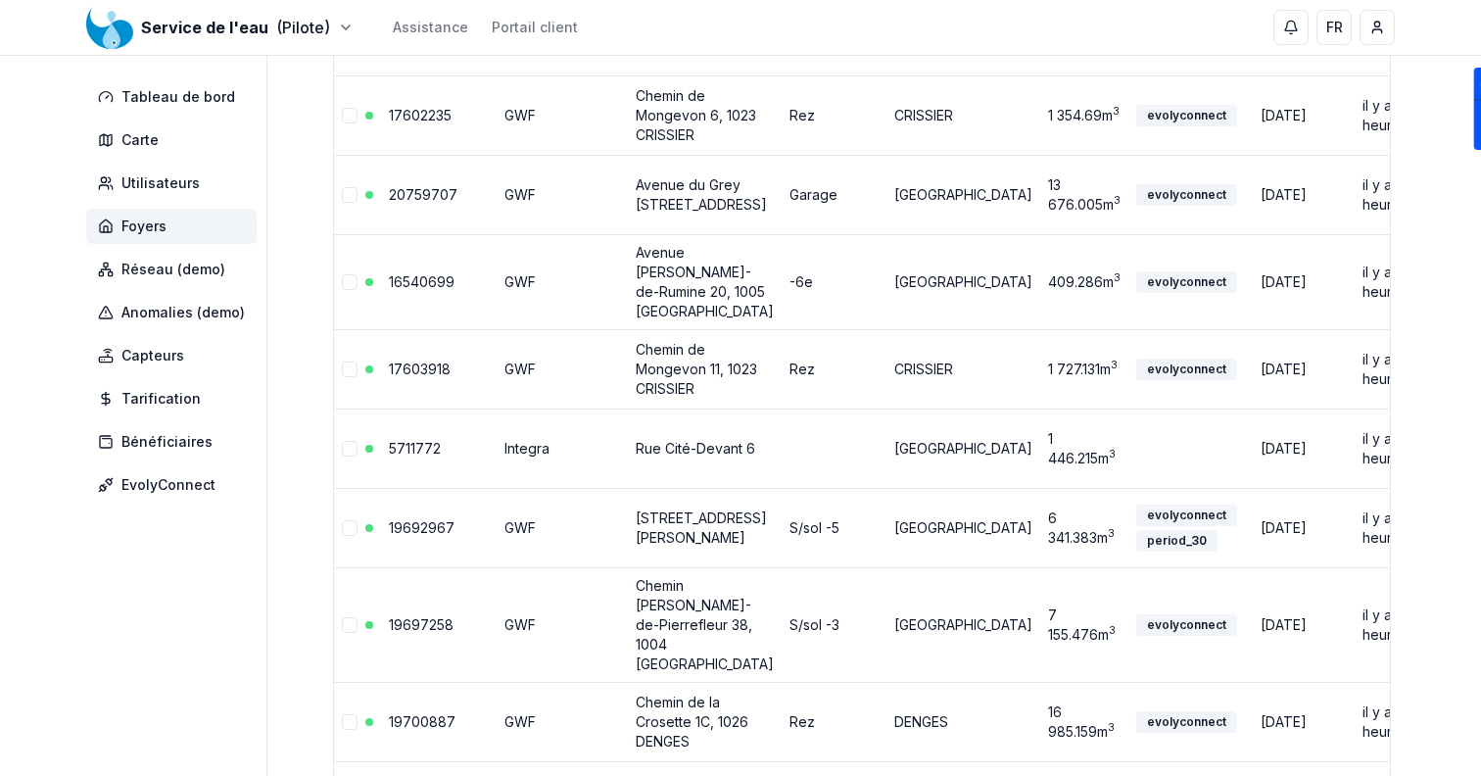
scroll to position [1876, 0]
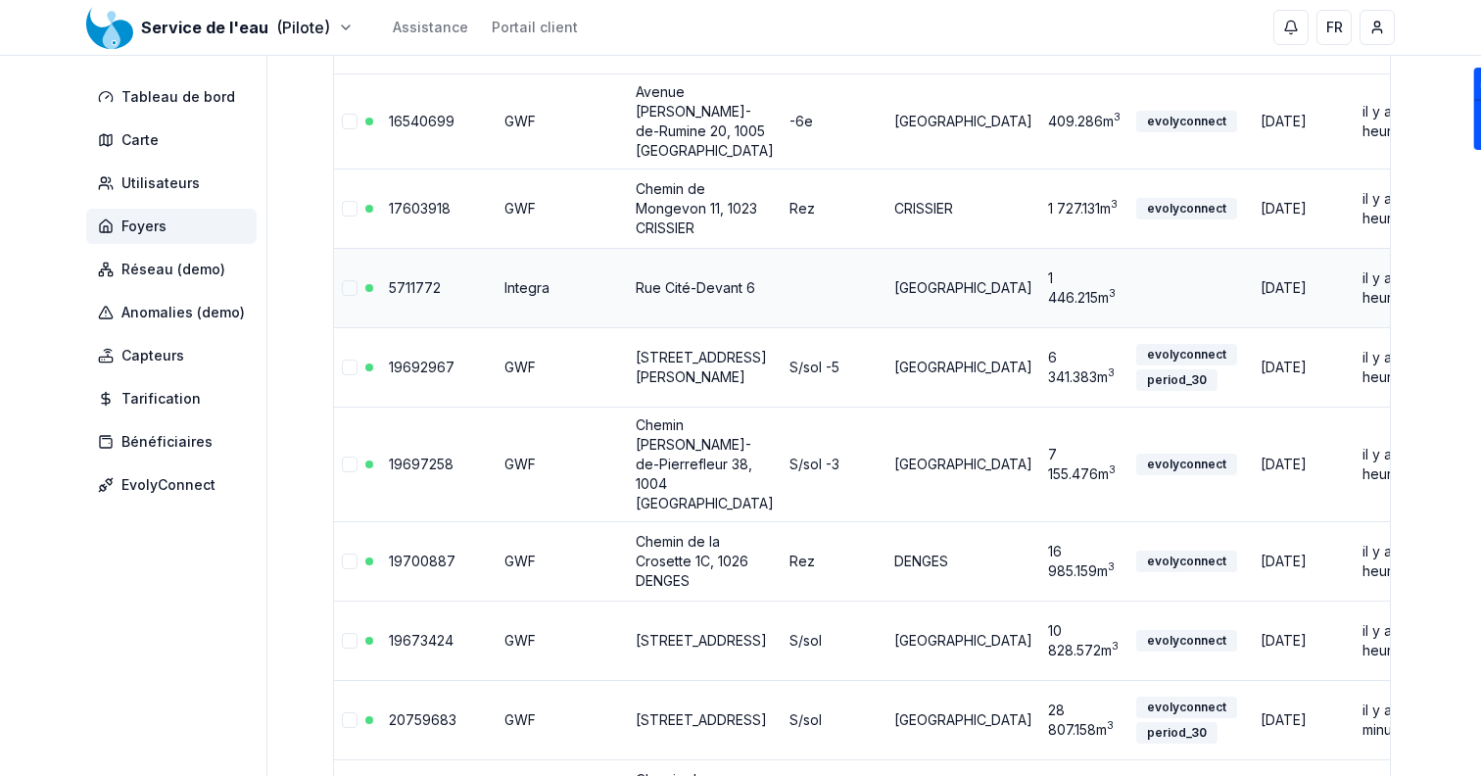
click at [1463, 299] on div "434004" at bounding box center [1497, 288] width 69 height 22
